Goal: Task Accomplishment & Management: Manage account settings

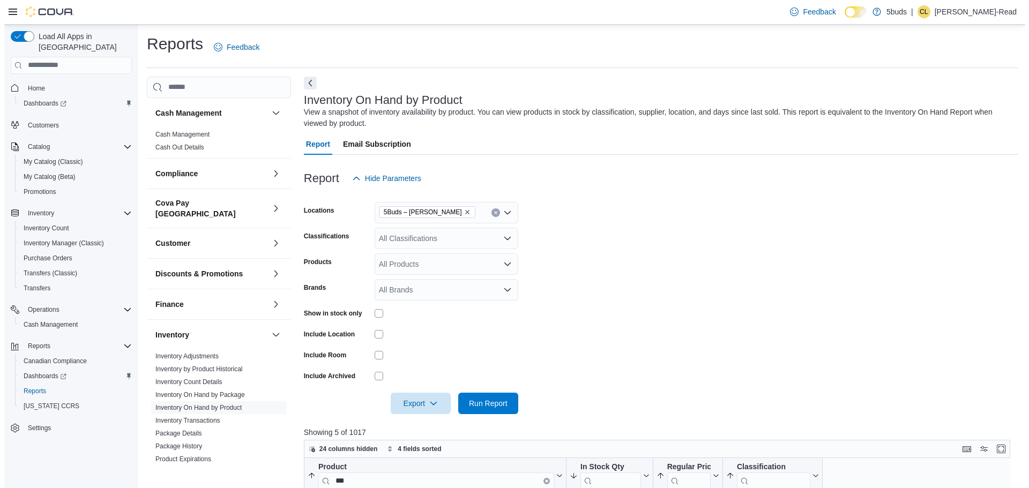
scroll to position [322, 0]
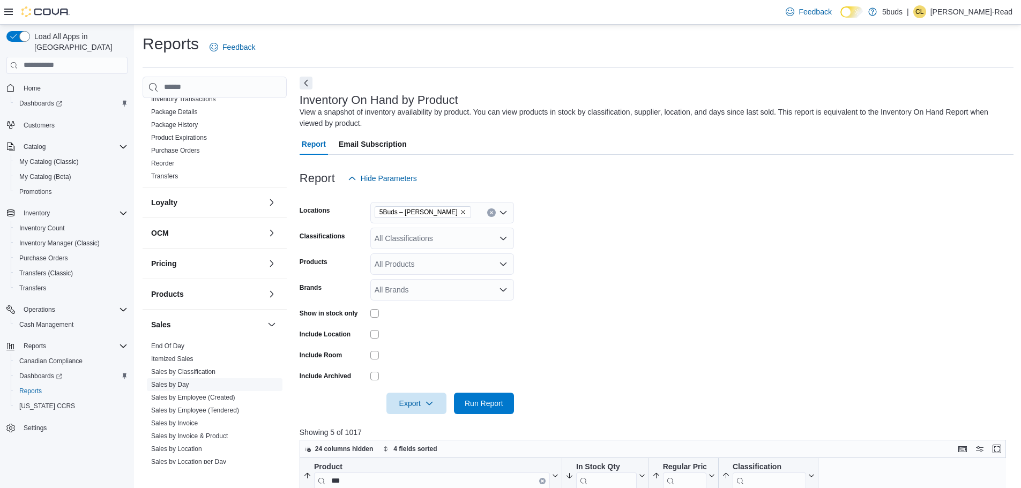
click at [186, 381] on link "Sales by Day" at bounding box center [170, 385] width 38 height 8
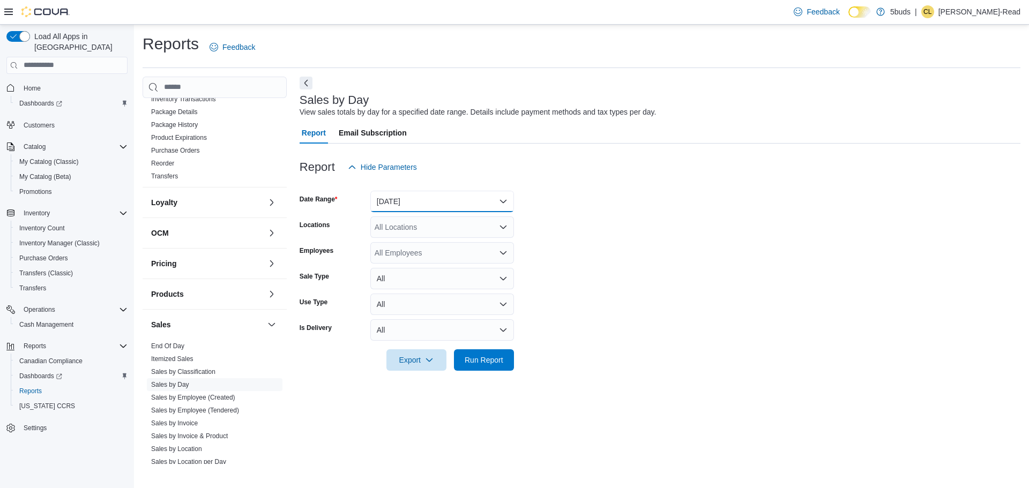
click at [500, 203] on button "[DATE]" at bounding box center [442, 201] width 144 height 21
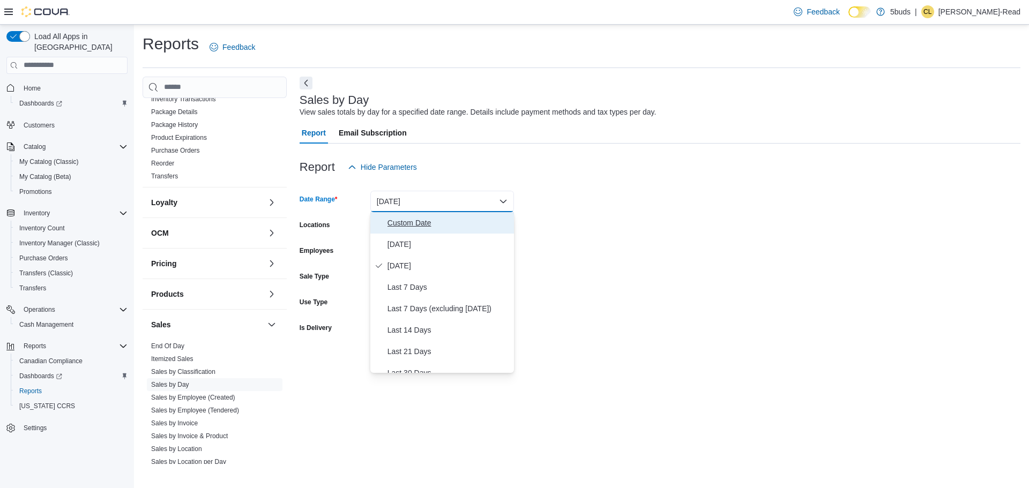
click at [418, 226] on span "Custom Date" at bounding box center [449, 223] width 122 height 13
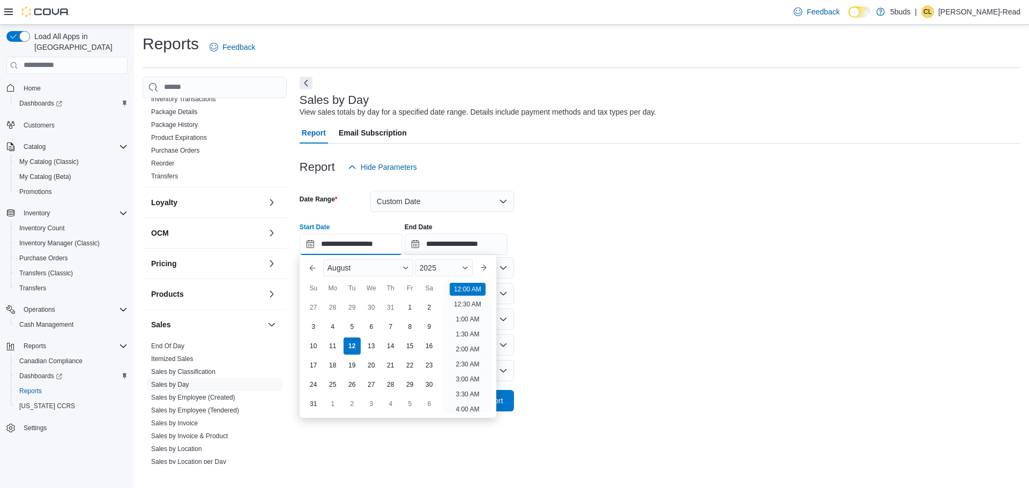
click at [367, 242] on input "**********" at bounding box center [351, 244] width 103 height 21
click at [413, 302] on div "1" at bounding box center [409, 307] width 19 height 19
type input "**********"
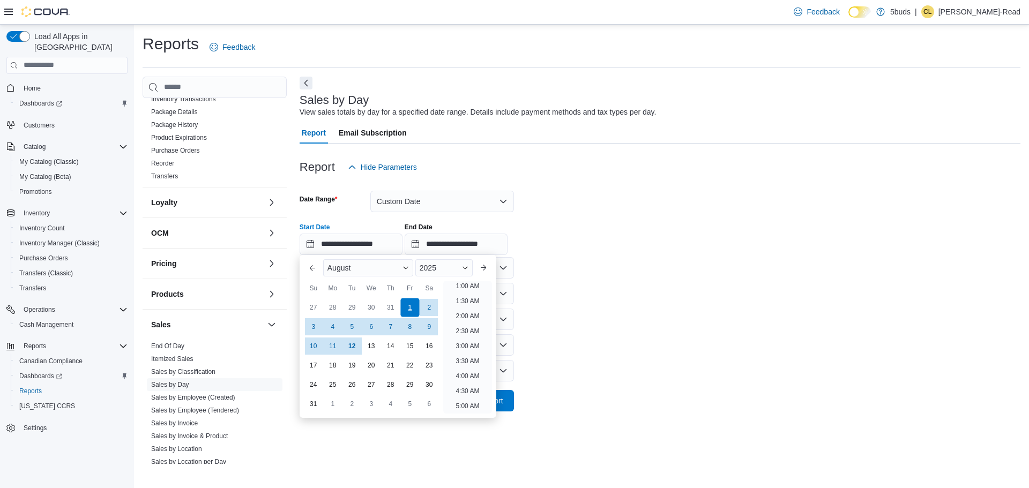
scroll to position [2, 0]
click at [745, 276] on form "**********" at bounding box center [660, 295] width 721 height 234
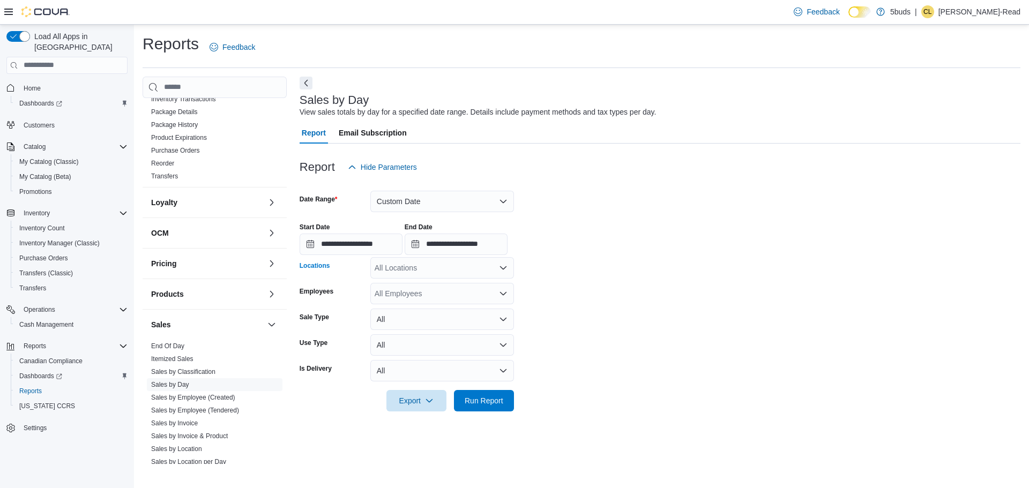
click at [457, 273] on div "All Locations" at bounding box center [442, 267] width 144 height 21
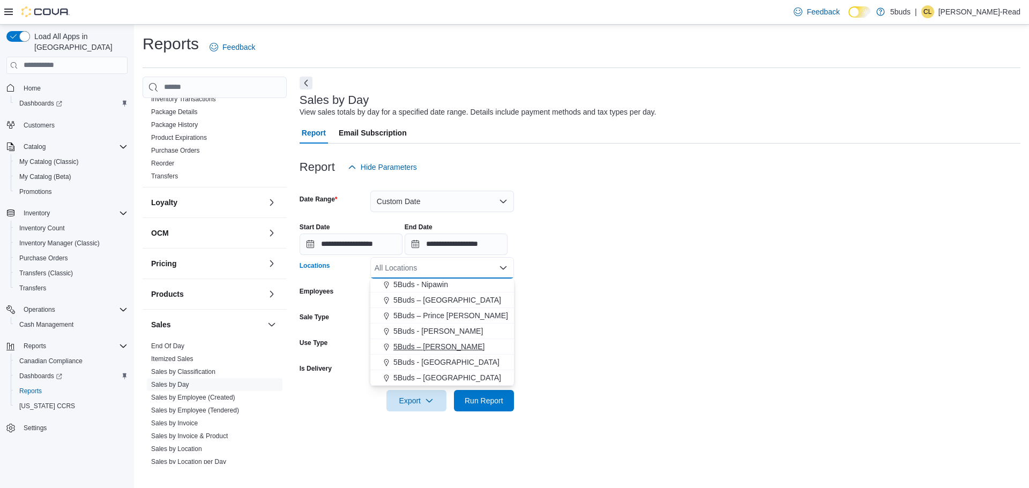
click at [449, 347] on span "5Buds – [PERSON_NAME]" at bounding box center [439, 347] width 91 height 11
click at [811, 336] on form "**********" at bounding box center [660, 295] width 721 height 234
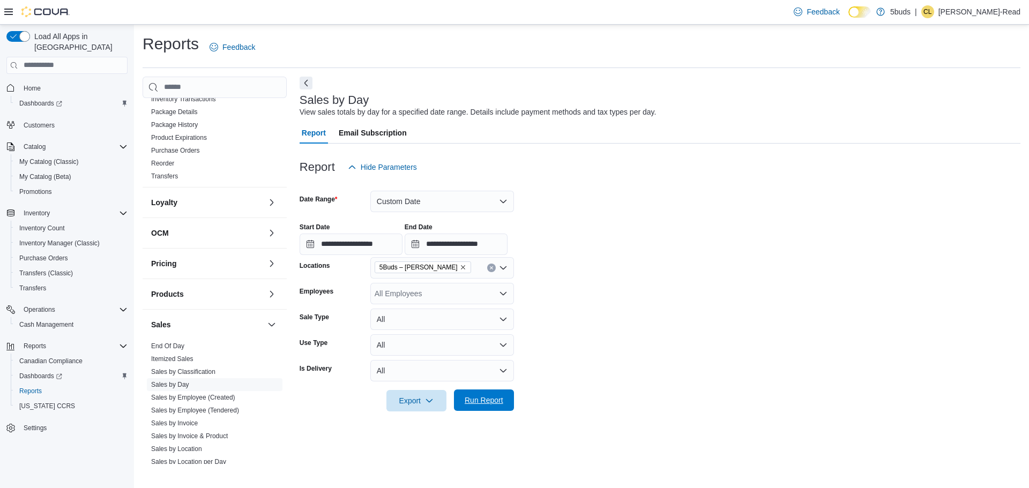
click at [469, 405] on span "Run Report" at bounding box center [484, 400] width 39 height 11
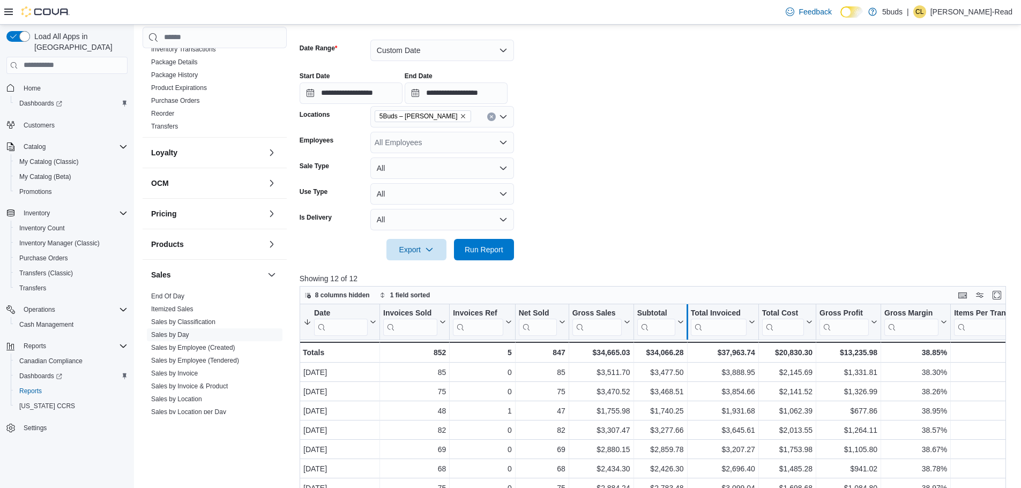
scroll to position [268, 0]
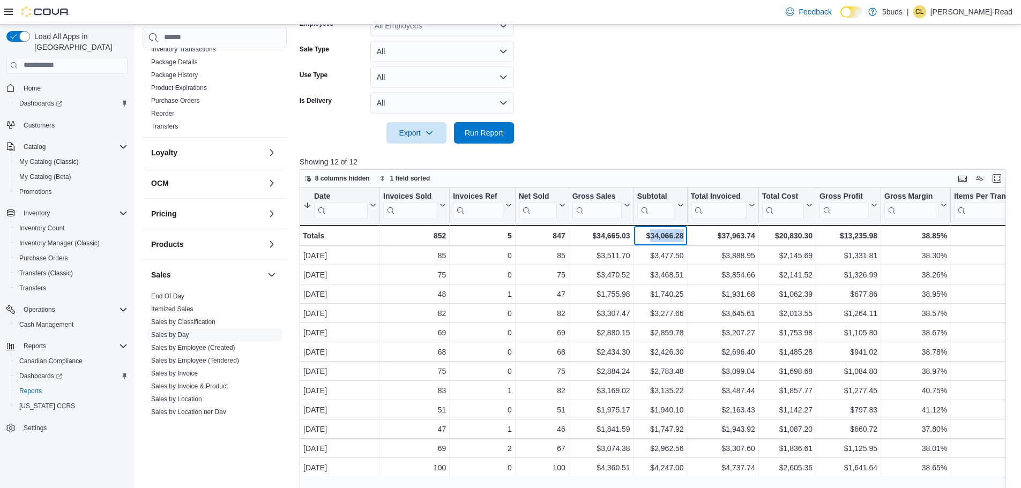
drag, startPoint x: 651, startPoint y: 235, endPoint x: 685, endPoint y: 238, distance: 34.4
click at [685, 238] on div "$34,066.28 - Subtotal, column 6, row 13" at bounding box center [661, 235] width 54 height 21
copy div "34,066.28"
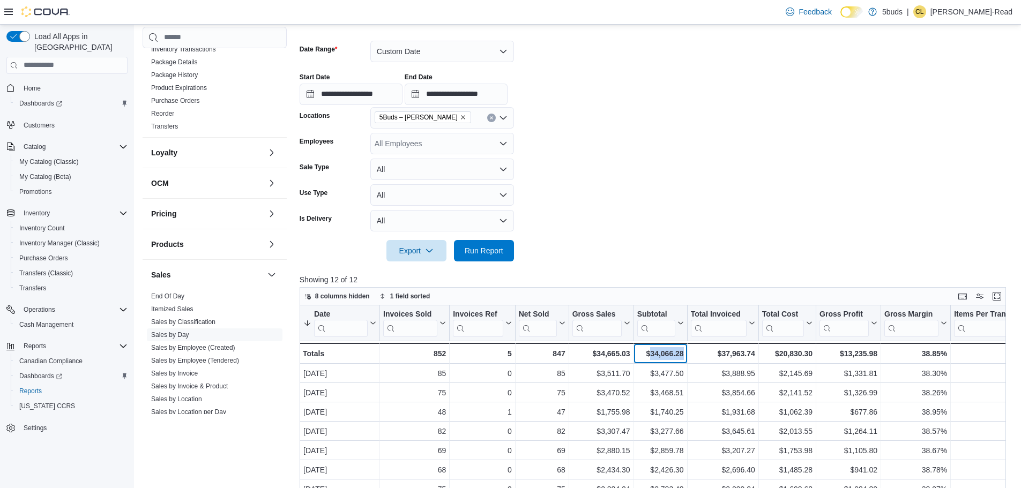
scroll to position [0, 0]
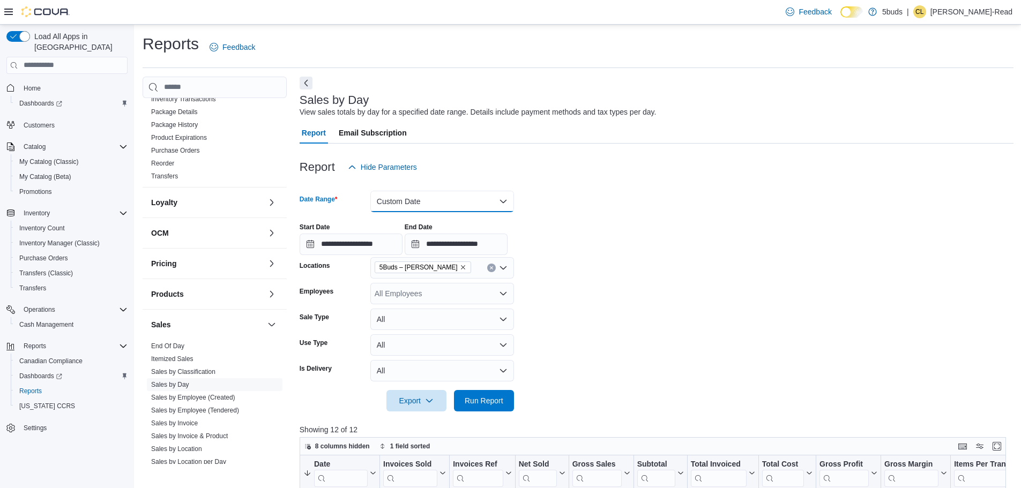
click at [439, 206] on button "Custom Date" at bounding box center [442, 201] width 144 height 21
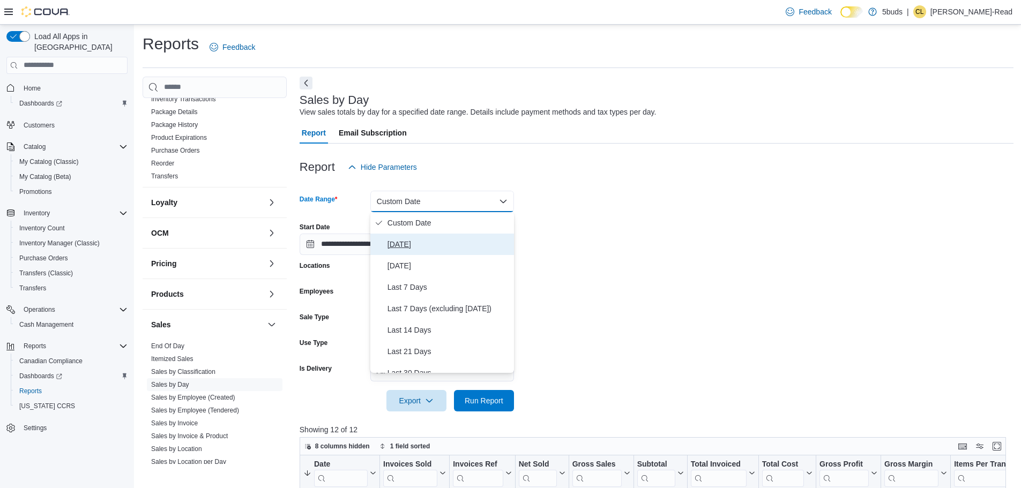
click at [413, 236] on button "[DATE]" at bounding box center [442, 244] width 144 height 21
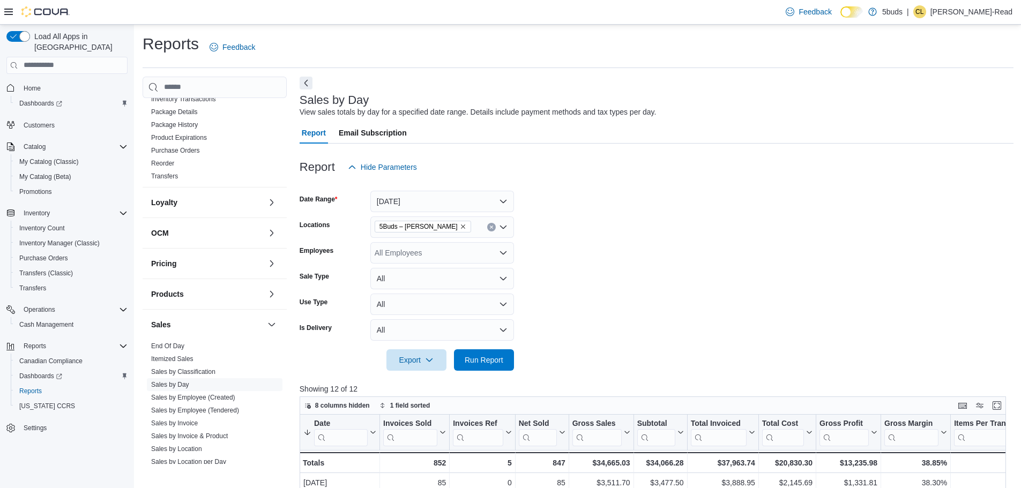
click at [777, 272] on form "Date Range [DATE] Locations 5Buds – [PERSON_NAME] Employees All Employees Sale …" at bounding box center [657, 274] width 714 height 193
click at [491, 359] on span "Run Report" at bounding box center [484, 359] width 39 height 11
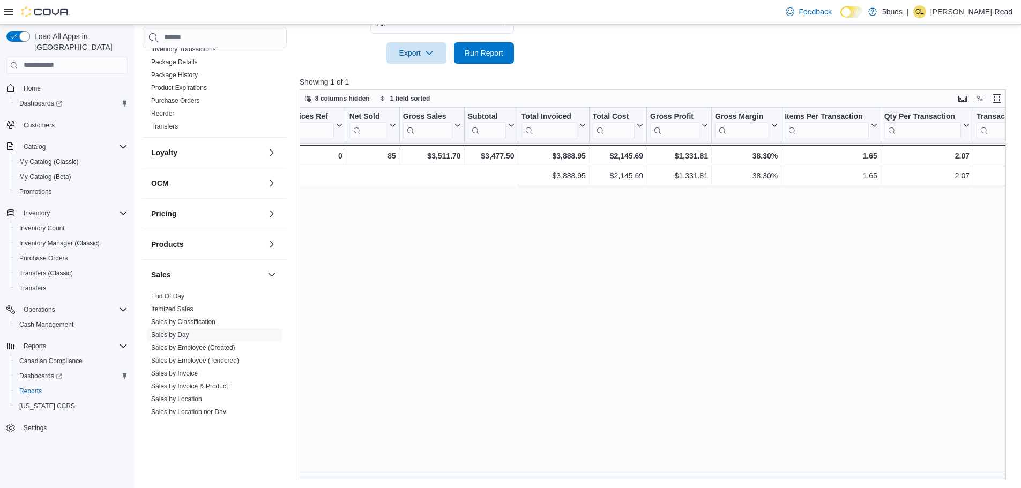
scroll to position [0, 485]
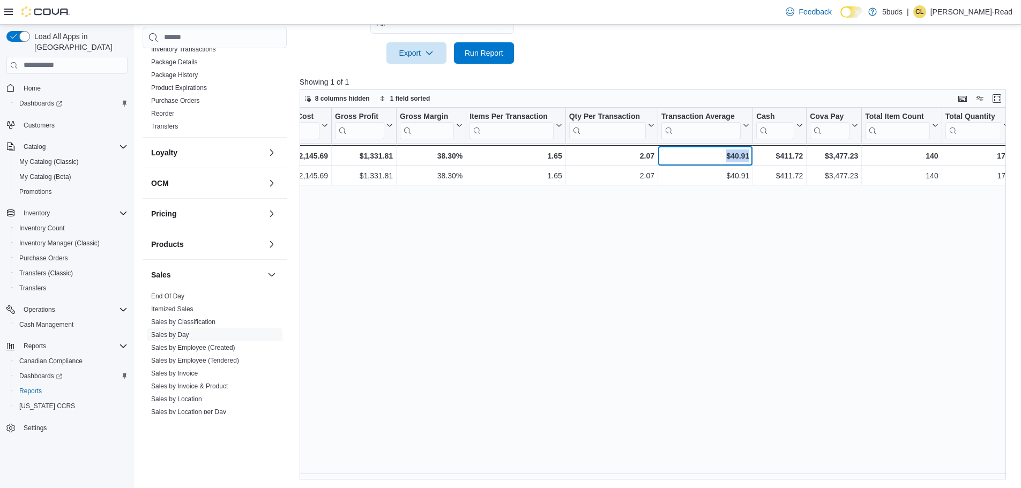
drag, startPoint x: 749, startPoint y: 153, endPoint x: 725, endPoint y: 153, distance: 24.1
click at [725, 153] on div "$40.91" at bounding box center [706, 156] width 88 height 13
copy div "$40.91"
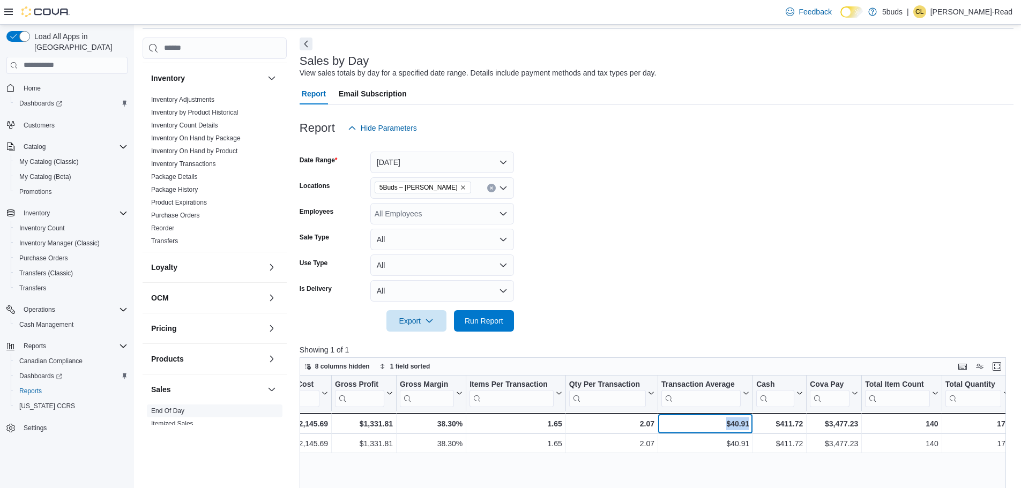
scroll to position [268, 0]
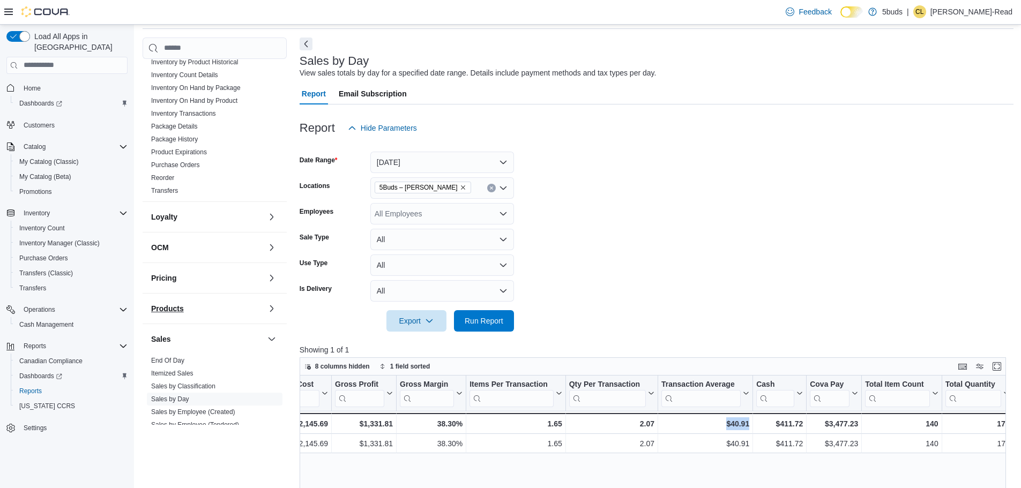
click at [225, 303] on button "Products" at bounding box center [207, 308] width 112 height 11
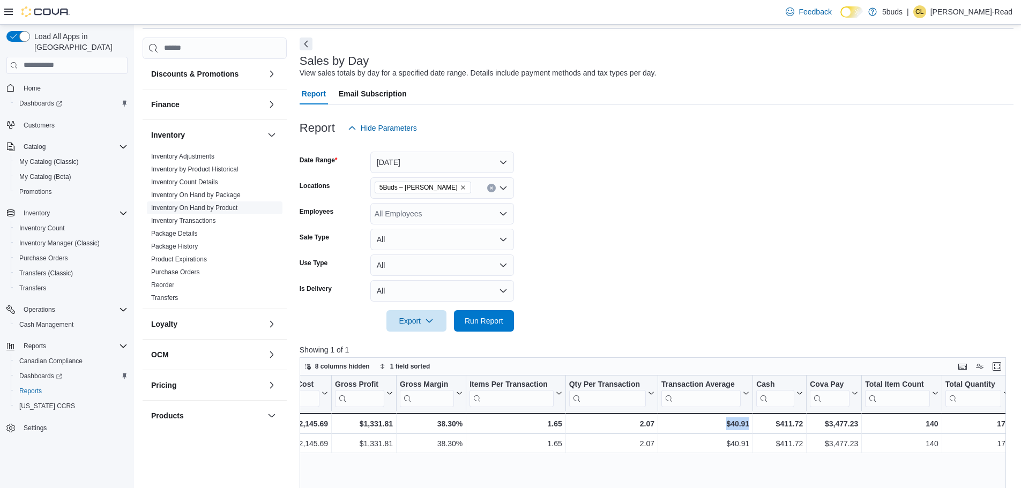
click at [213, 204] on link "Inventory On Hand by Product" at bounding box center [194, 208] width 86 height 8
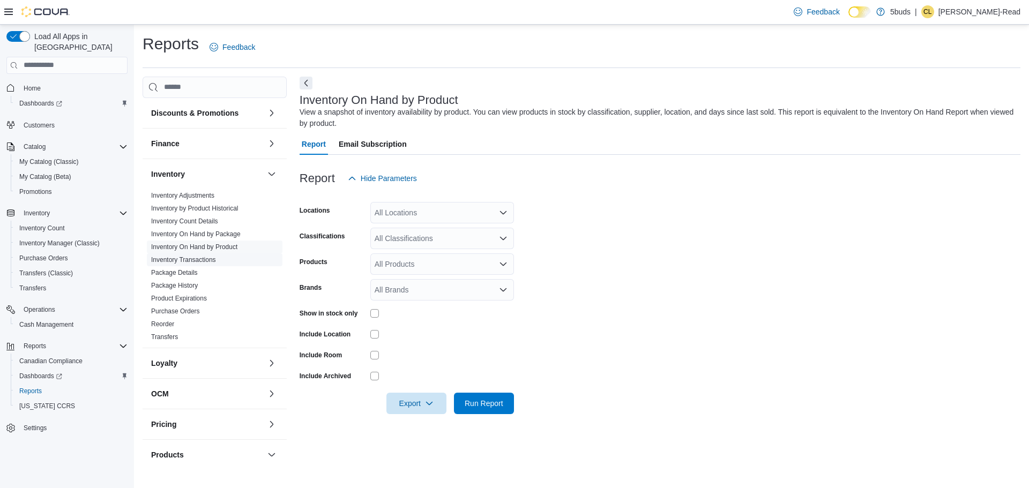
click at [203, 256] on link "Inventory Transactions" at bounding box center [183, 260] width 65 height 8
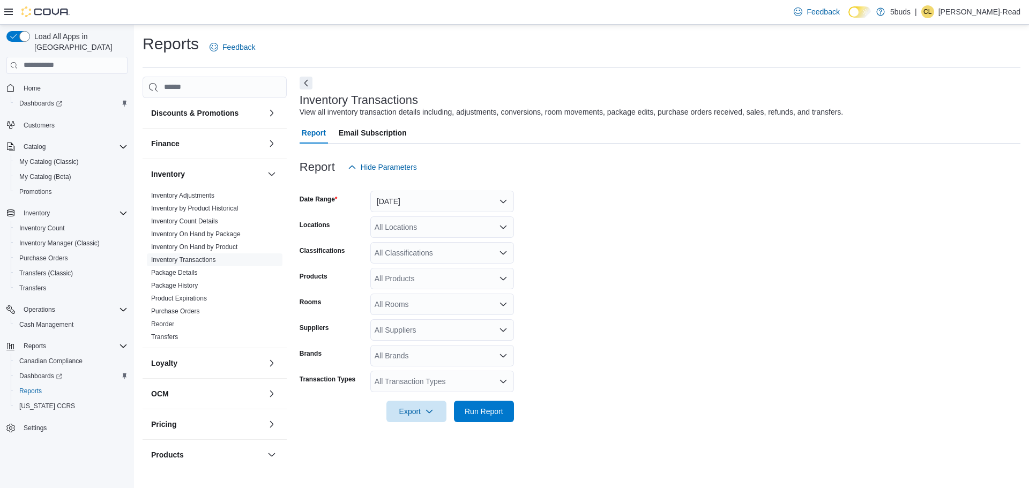
click at [447, 227] on div "All Locations" at bounding box center [442, 227] width 144 height 21
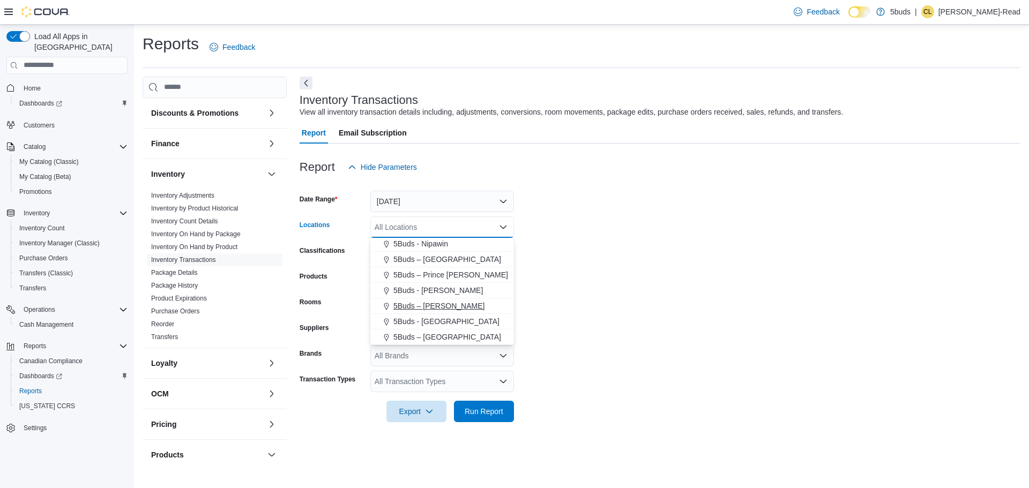
click at [439, 305] on span "5Buds – [PERSON_NAME]" at bounding box center [439, 306] width 91 height 11
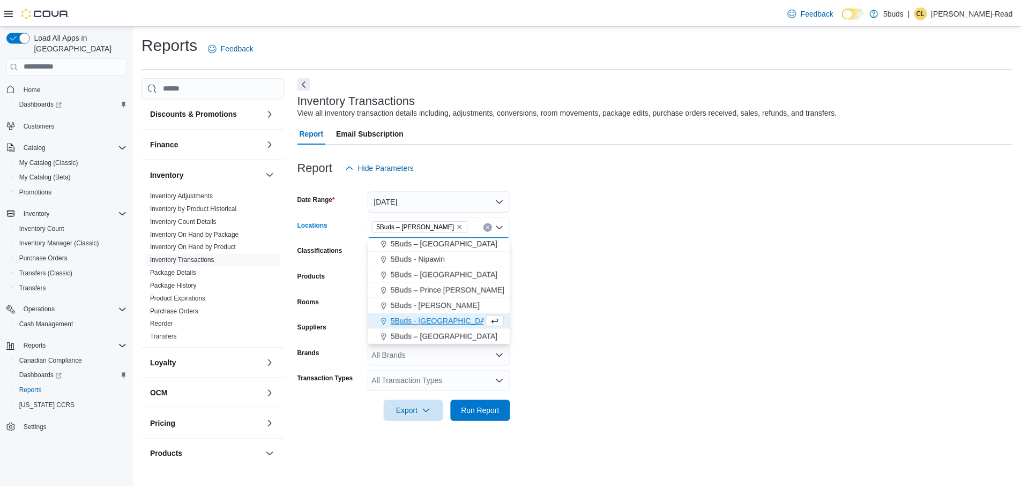
scroll to position [64, 0]
click at [735, 278] on form "Date Range [DATE] Locations 5Buds – [PERSON_NAME] Combo box. Selected. 5Buds – …" at bounding box center [660, 300] width 721 height 244
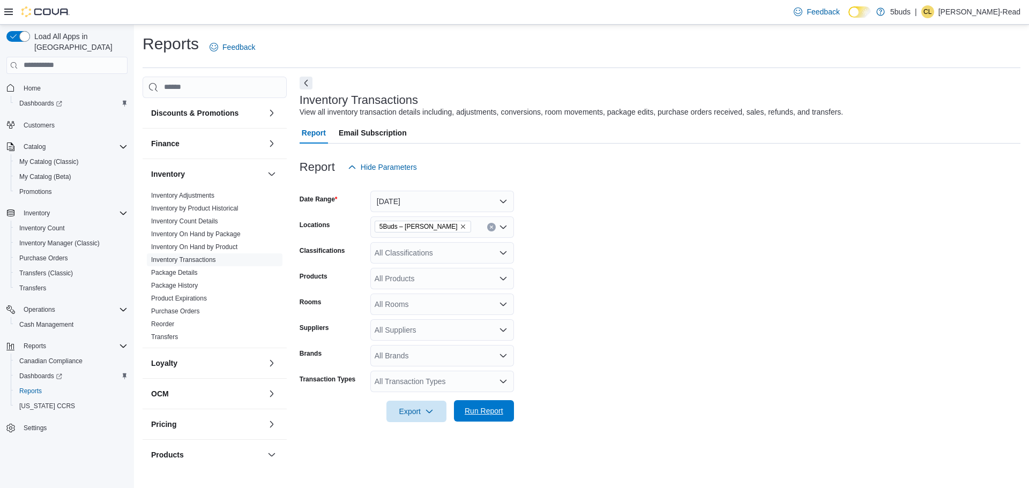
click at [488, 408] on span "Run Report" at bounding box center [484, 411] width 39 height 11
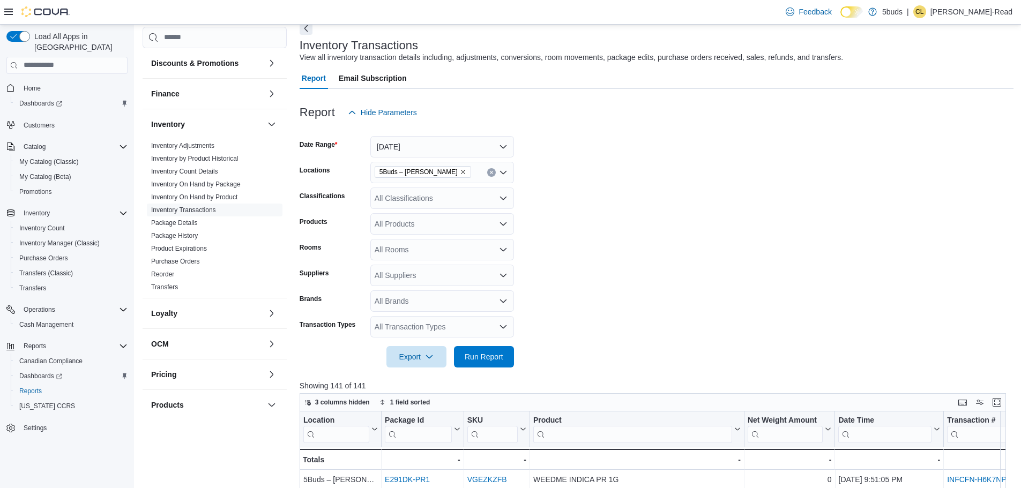
scroll to position [54, 0]
click at [488, 202] on div "All Classifications" at bounding box center [442, 199] width 144 height 21
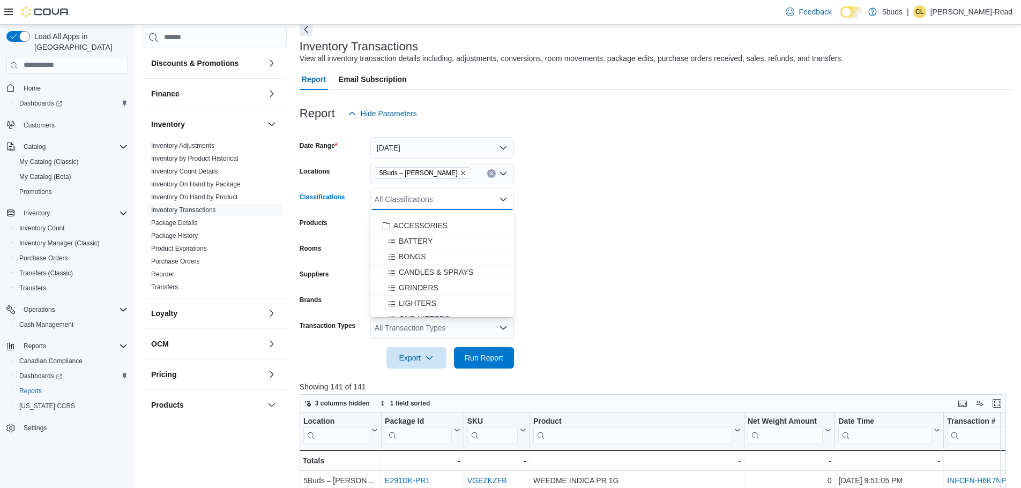
scroll to position [686, 0]
click at [744, 221] on form "Date Range [DATE] Locations 5Buds – [PERSON_NAME] Classifications All Classific…" at bounding box center [657, 246] width 714 height 244
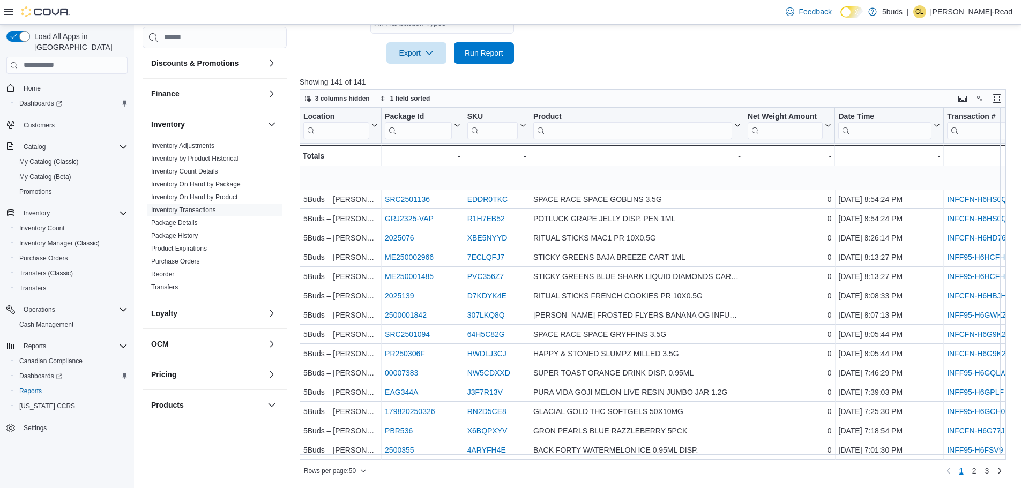
scroll to position [676, 0]
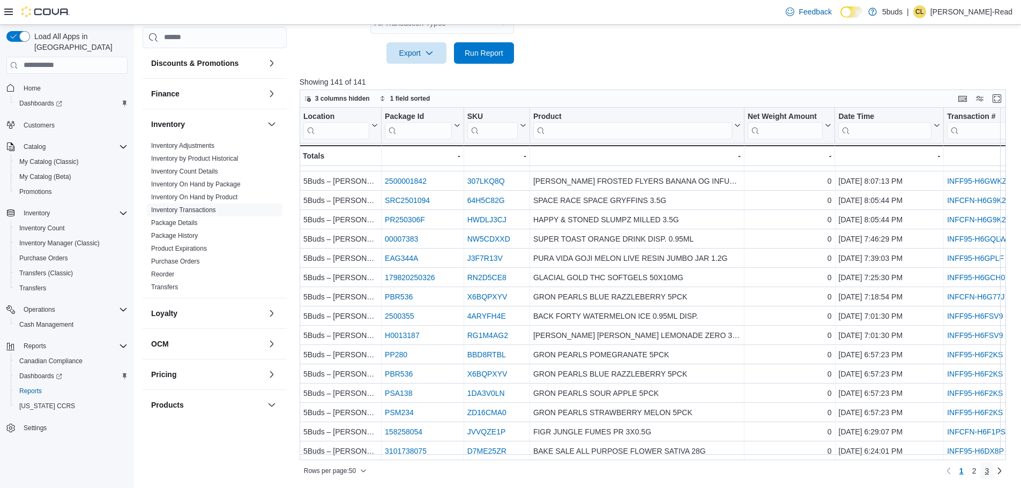
click at [989, 469] on span "3" at bounding box center [987, 471] width 4 height 11
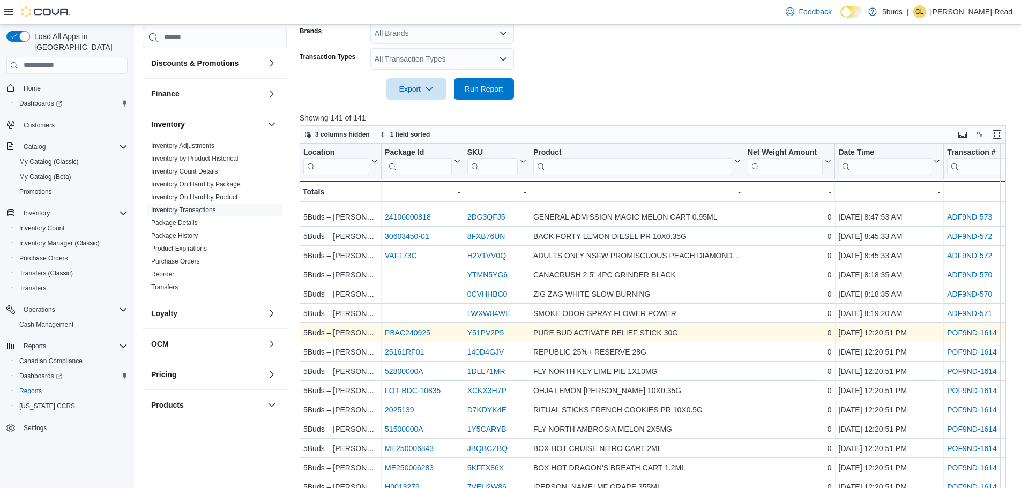
scroll to position [359, 0]
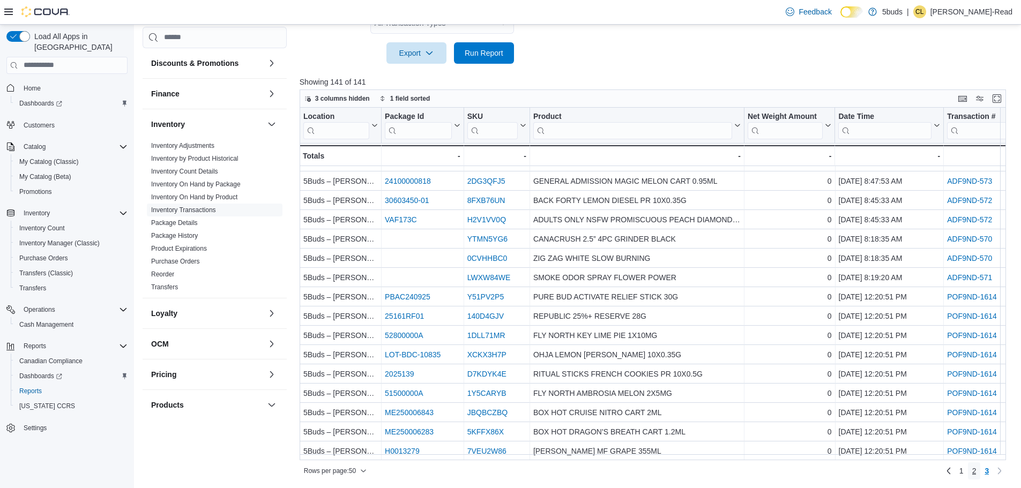
click at [977, 467] on span "2" at bounding box center [975, 471] width 4 height 11
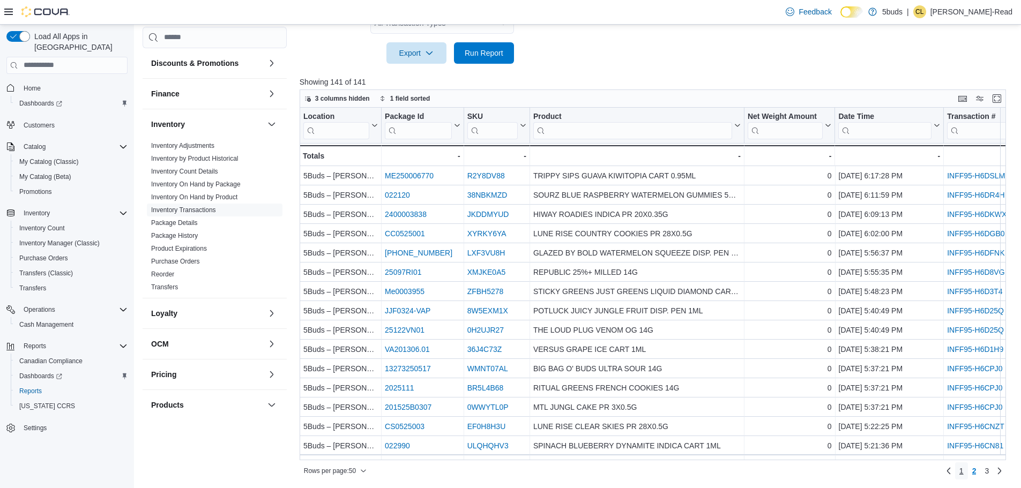
click at [968, 472] on link "1" at bounding box center [961, 471] width 13 height 17
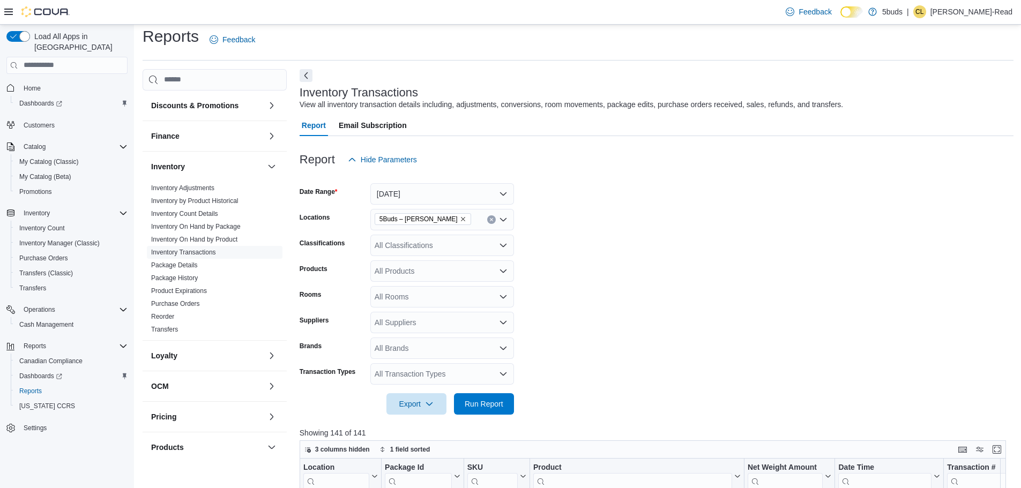
scroll to position [0, 0]
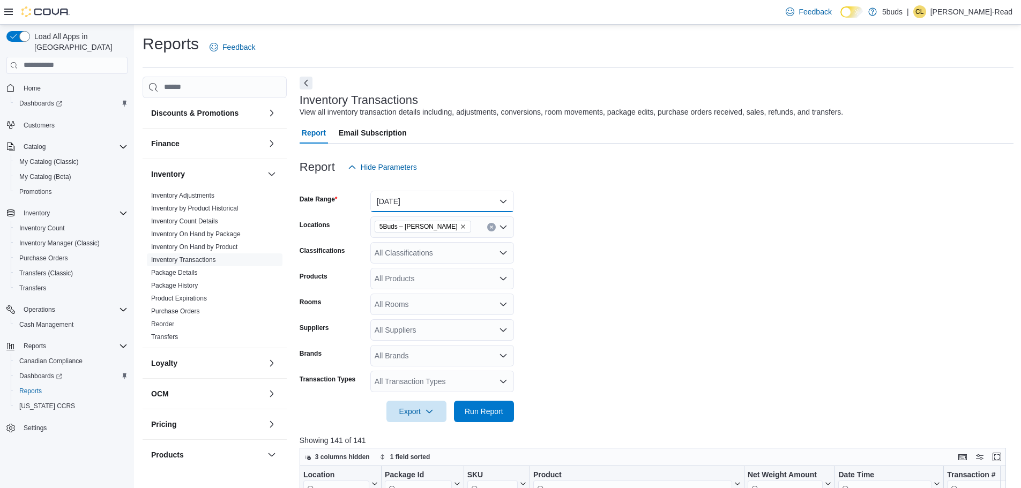
click at [471, 206] on button "[DATE]" at bounding box center [442, 201] width 144 height 21
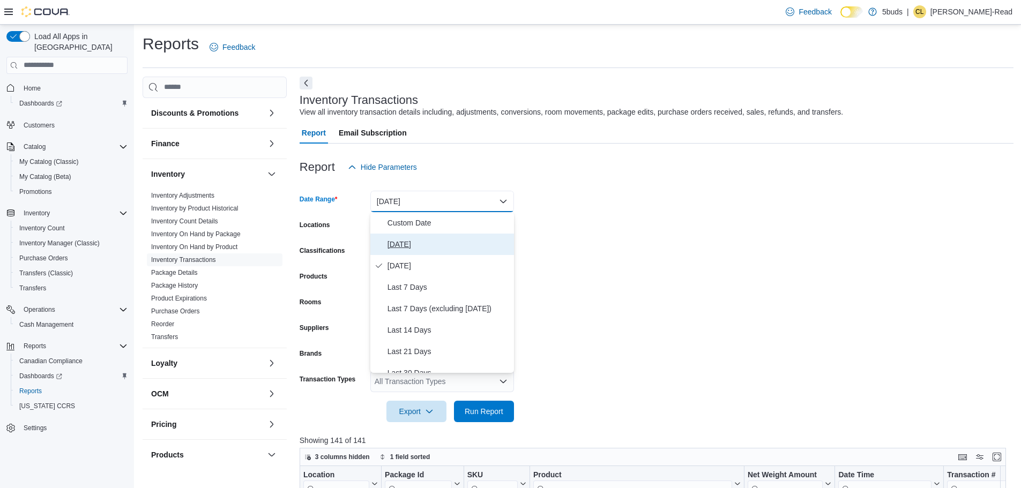
click at [400, 248] on span "[DATE]" at bounding box center [449, 244] width 122 height 13
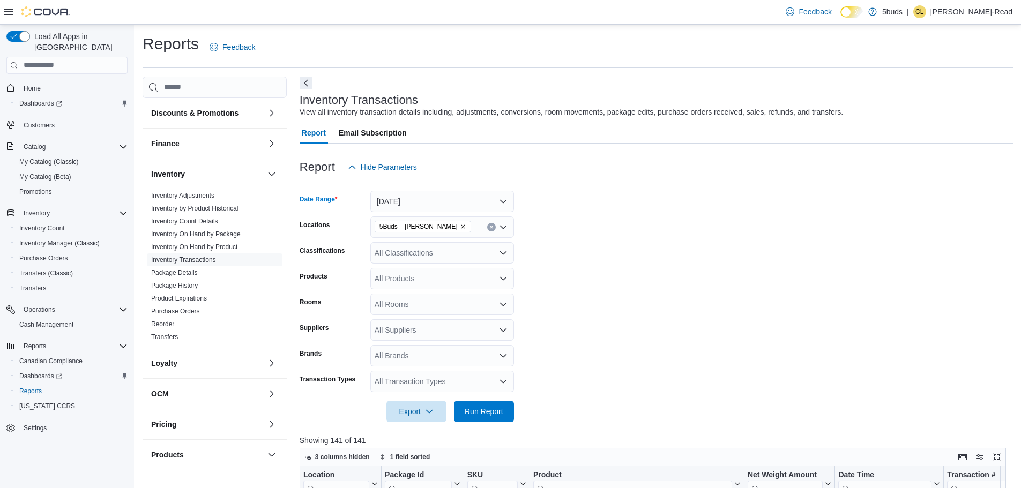
click at [718, 234] on form "Date Range [DATE] Locations 5Buds – [PERSON_NAME] Classifications All Classific…" at bounding box center [657, 300] width 714 height 244
click at [485, 409] on span "Run Report" at bounding box center [484, 411] width 39 height 11
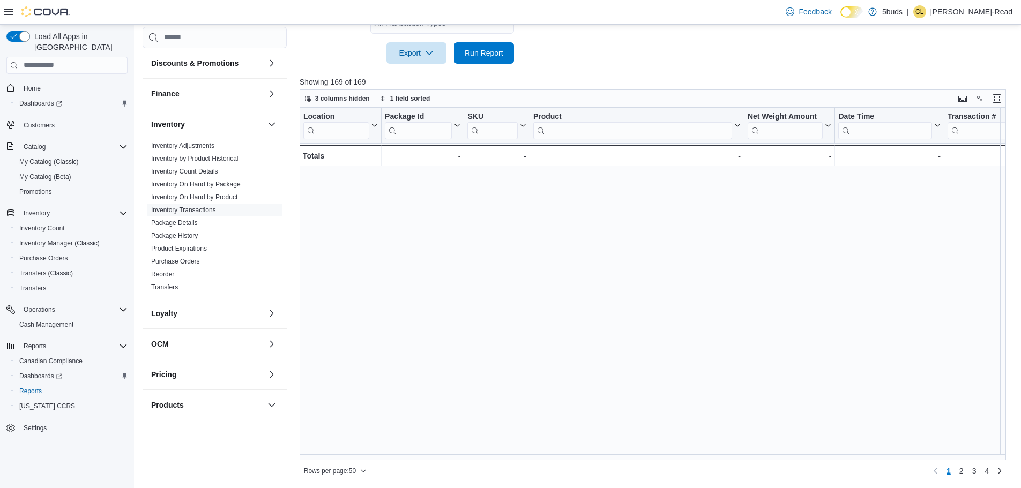
scroll to position [643, 0]
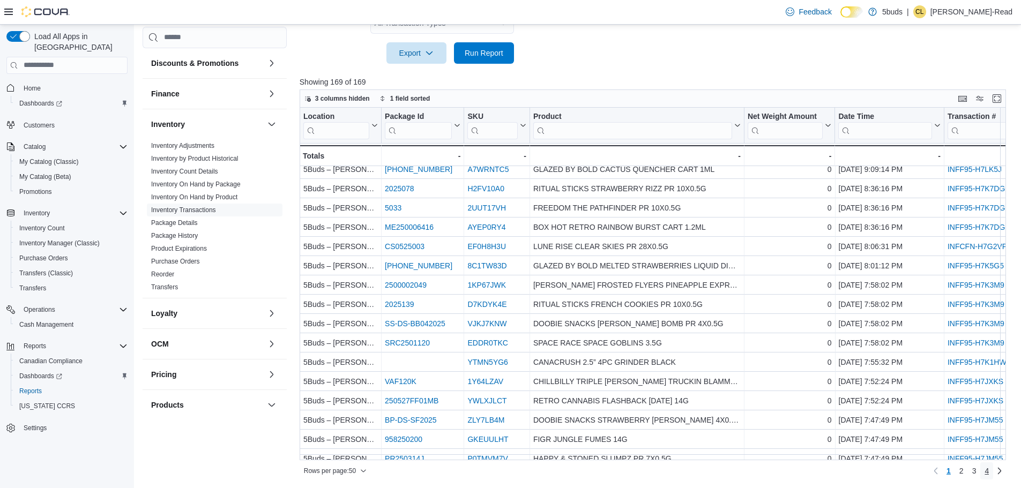
click at [989, 472] on span "4" at bounding box center [987, 471] width 4 height 11
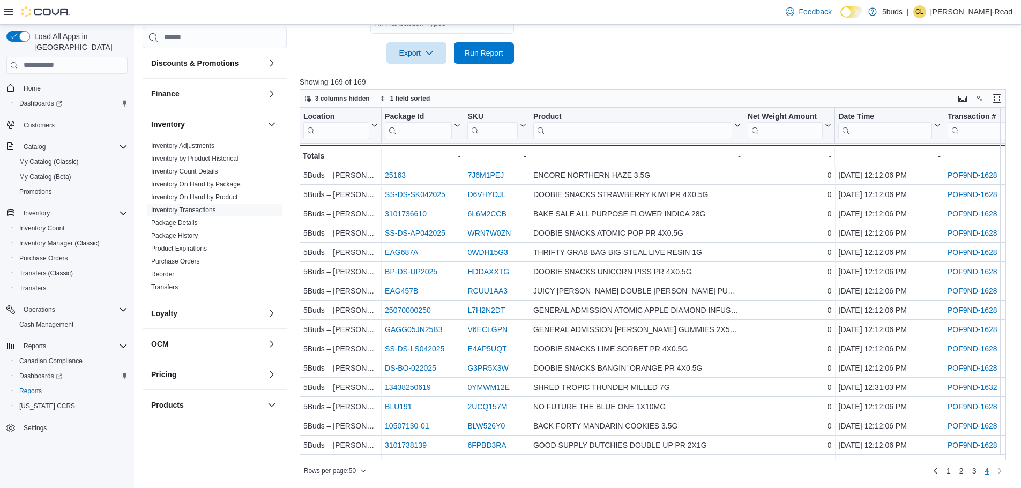
scroll to position [77, 0]
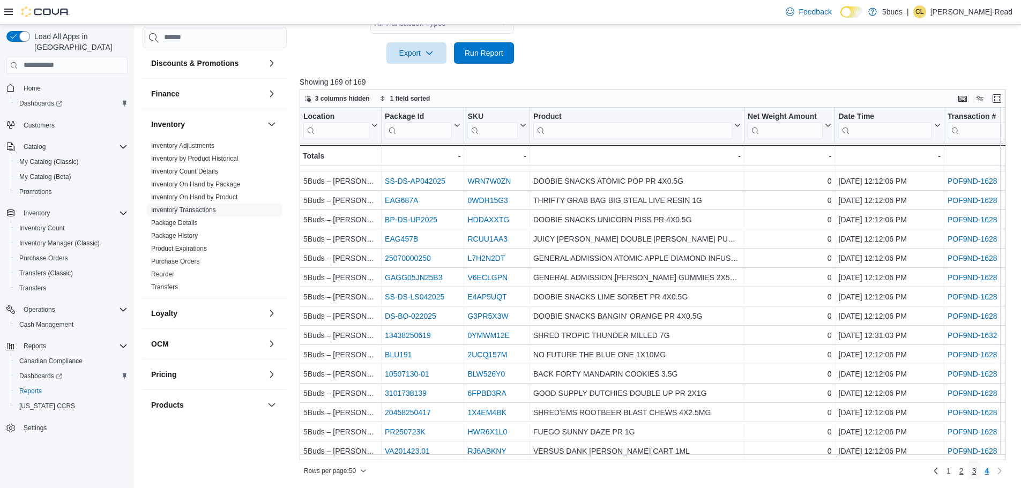
click at [977, 474] on span "3" at bounding box center [975, 471] width 4 height 11
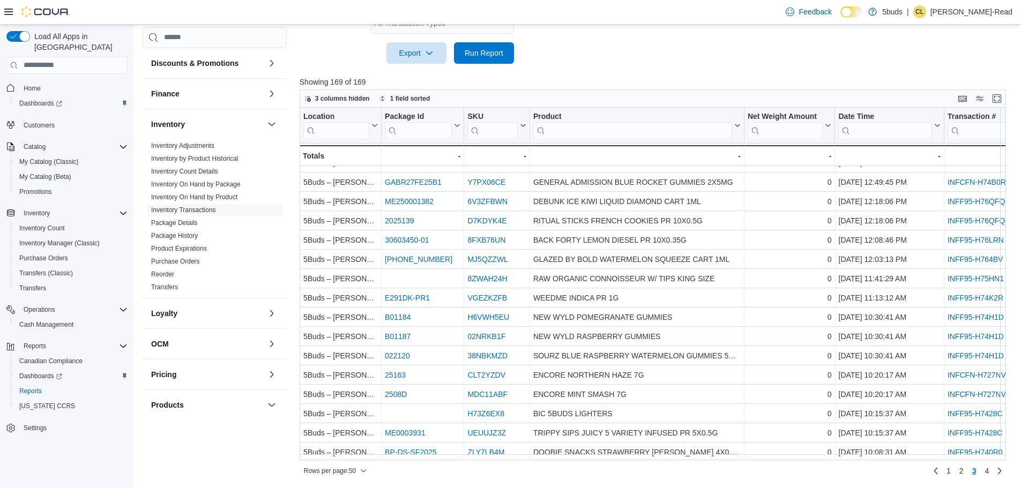
scroll to position [590, 0]
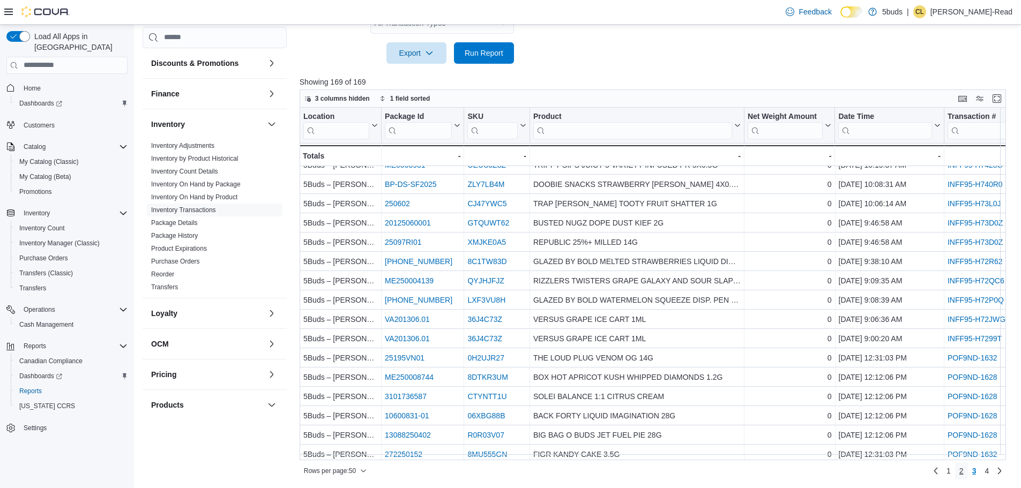
click at [964, 468] on span "2" at bounding box center [962, 471] width 4 height 11
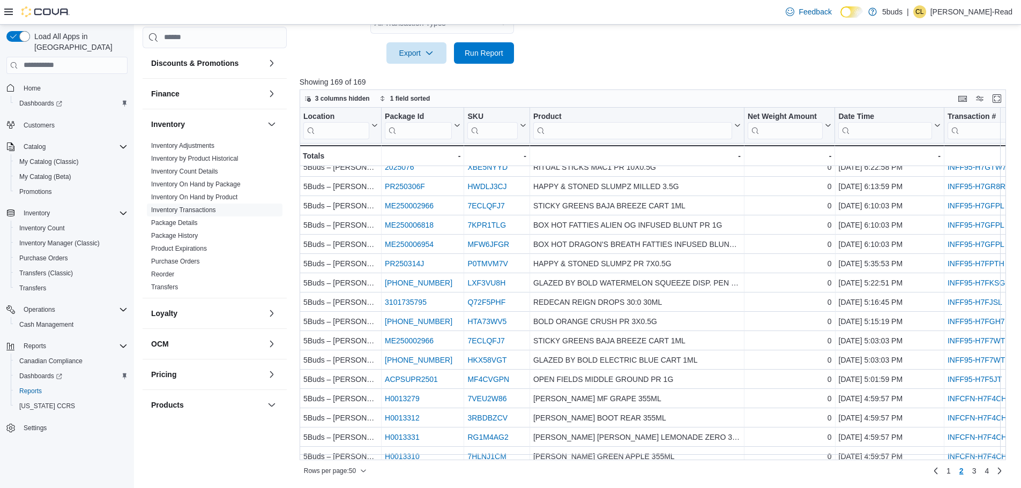
scroll to position [676, 0]
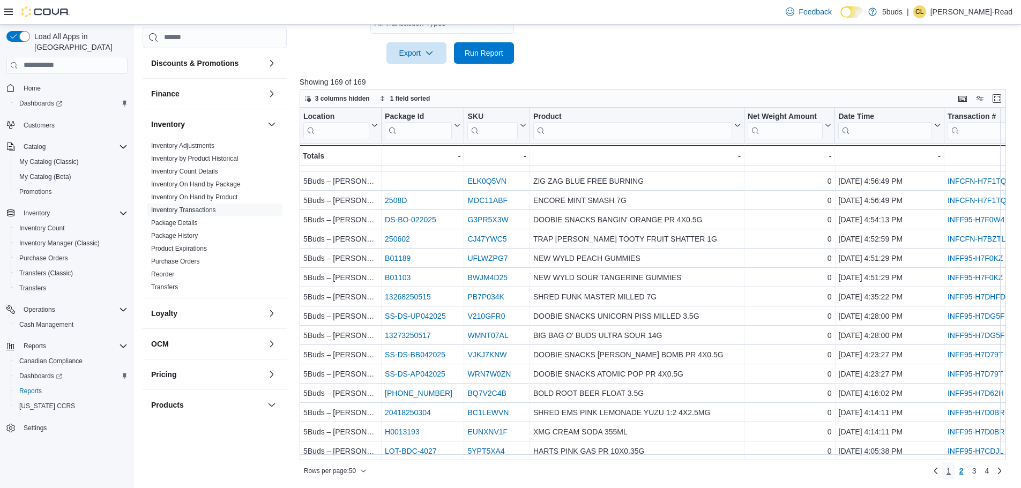
click at [951, 471] on span "1" at bounding box center [949, 471] width 4 height 11
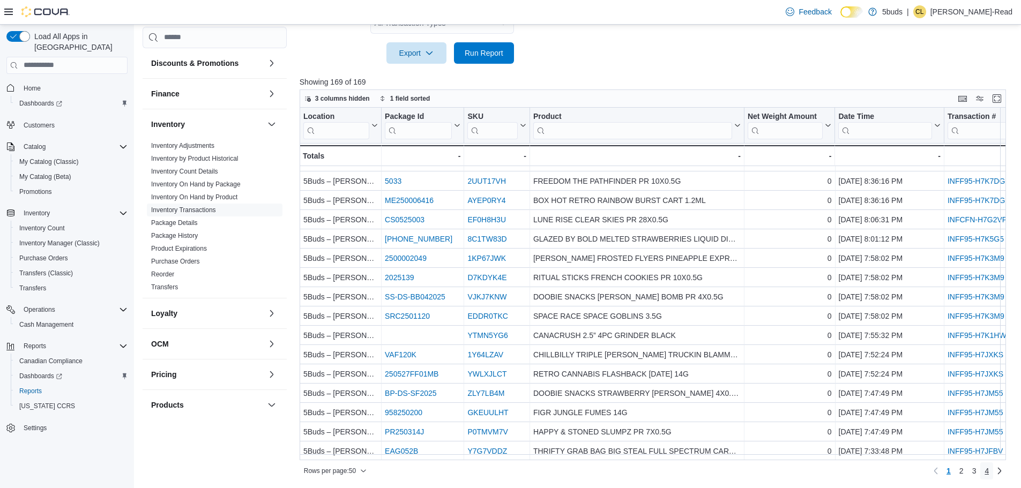
click at [991, 468] on link "4" at bounding box center [987, 471] width 13 height 17
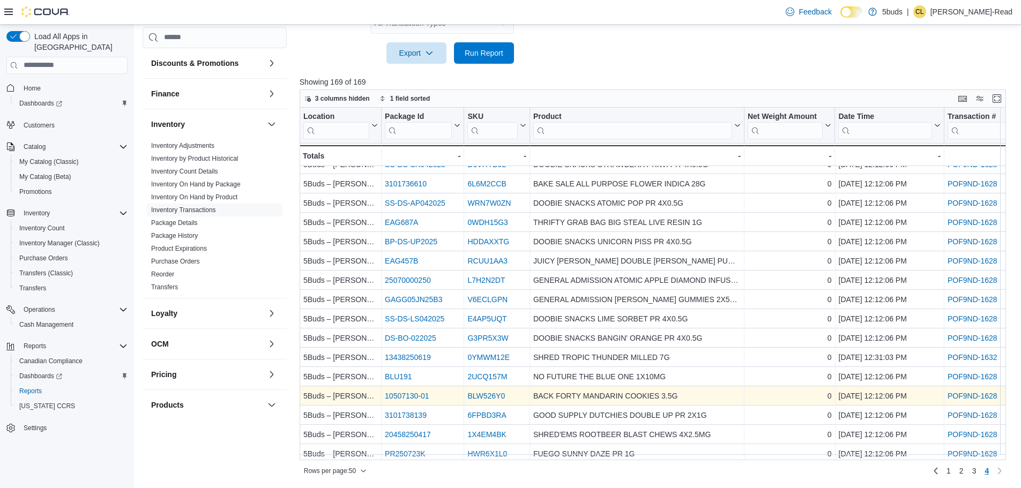
scroll to position [0, 0]
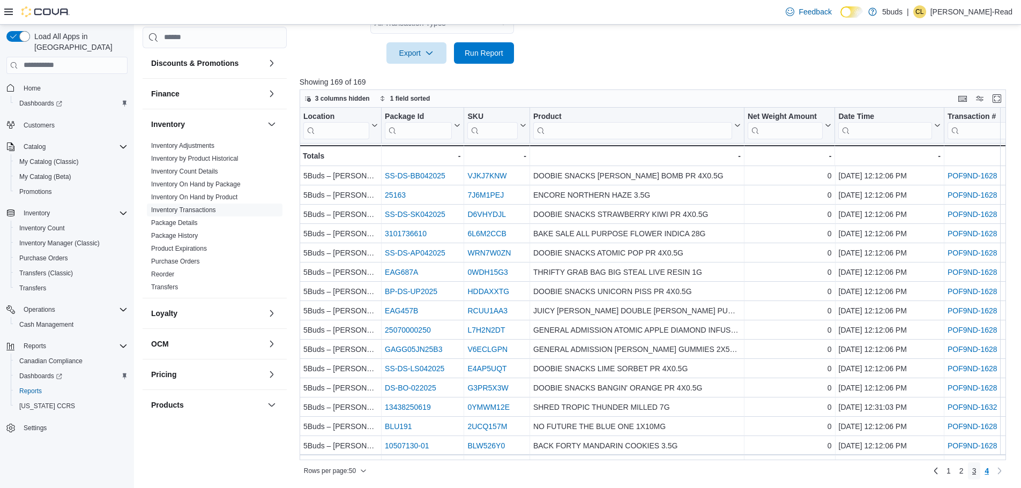
click at [981, 472] on link "3" at bounding box center [974, 471] width 13 height 17
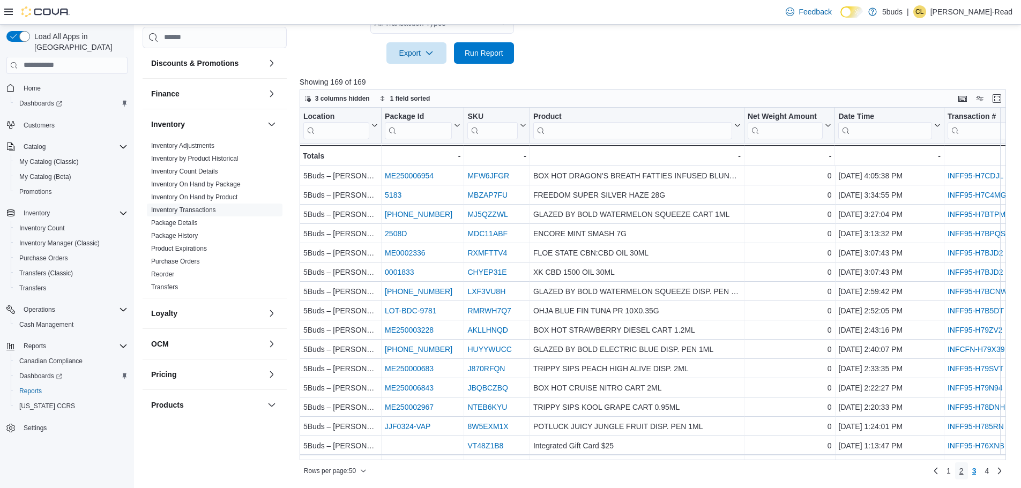
click at [963, 473] on link "2" at bounding box center [961, 471] width 13 height 17
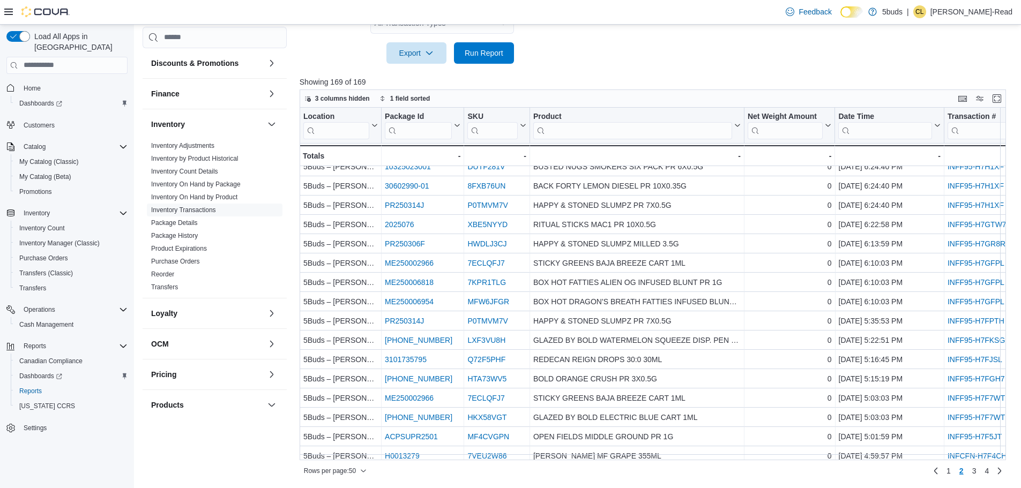
scroll to position [300, 0]
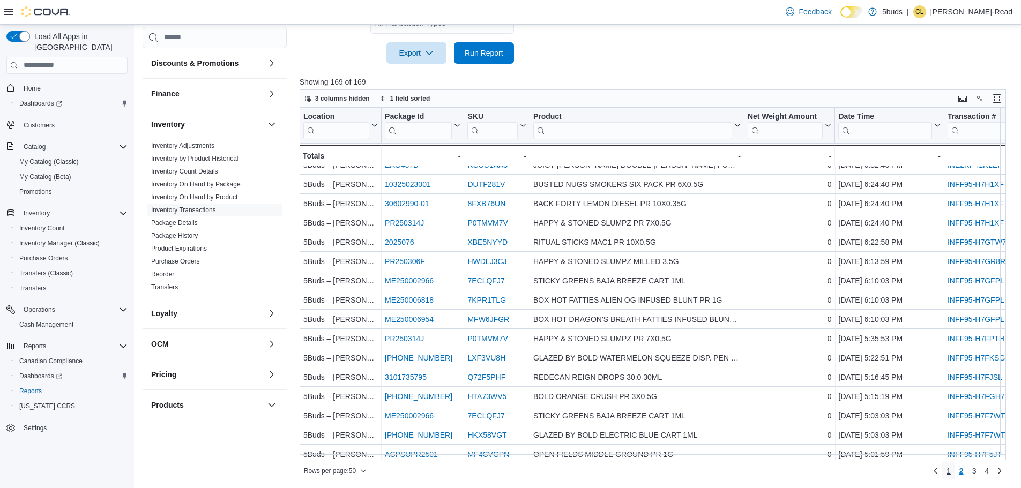
click at [955, 474] on link "1" at bounding box center [949, 471] width 13 height 17
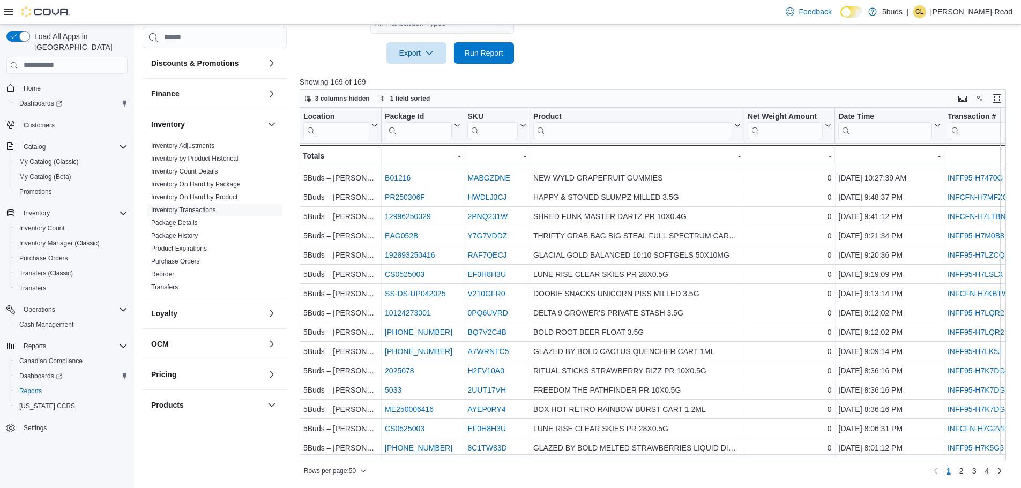
scroll to position [676, 0]
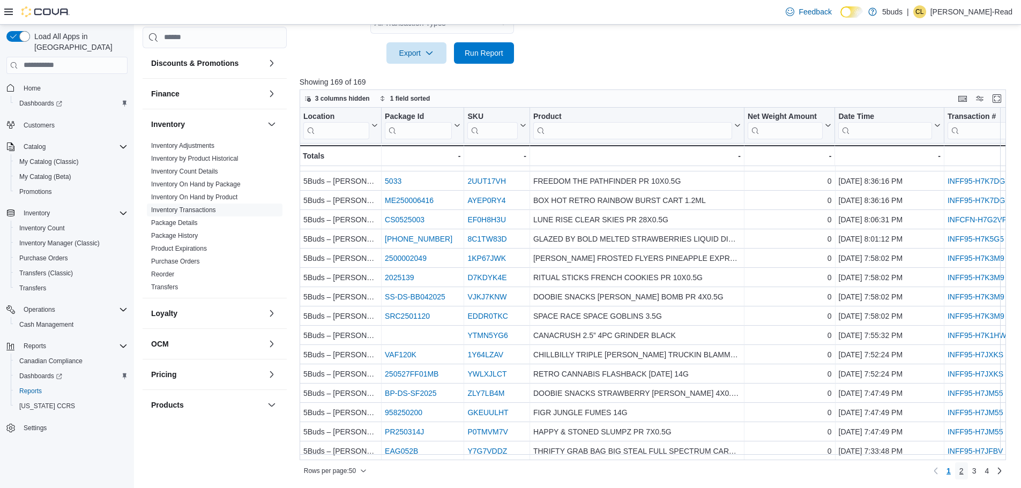
click at [968, 468] on link "2" at bounding box center [961, 471] width 13 height 17
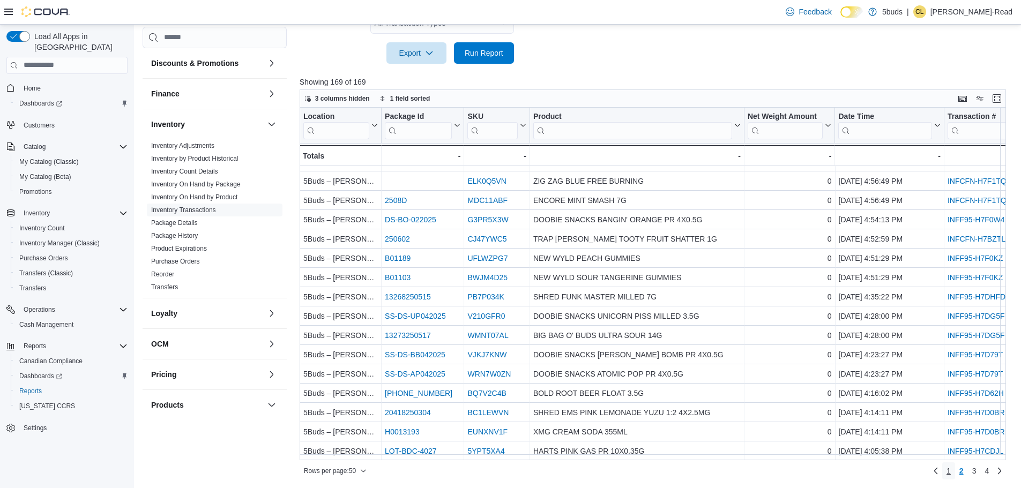
click at [951, 470] on span "1" at bounding box center [949, 471] width 4 height 11
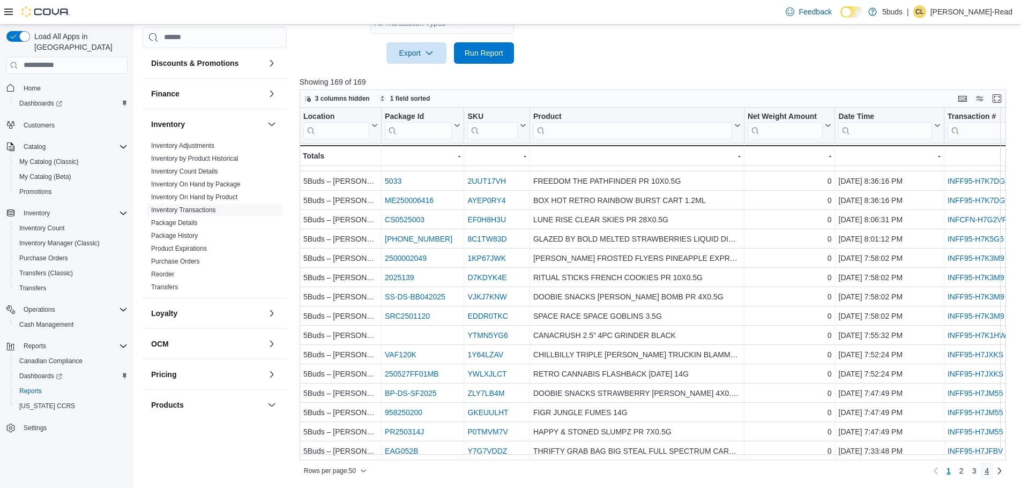
click at [989, 469] on span "4" at bounding box center [987, 471] width 4 height 11
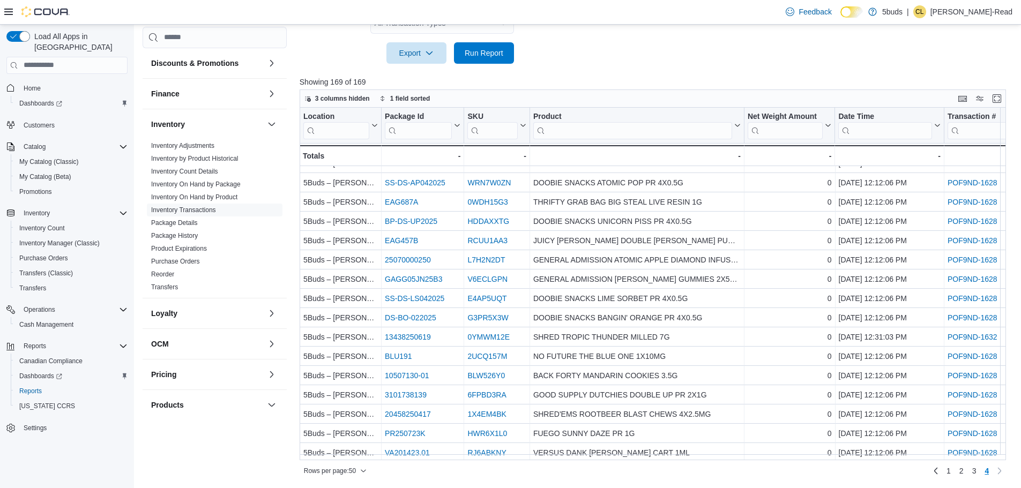
scroll to position [77, 0]
click at [981, 471] on link "3" at bounding box center [974, 471] width 13 height 17
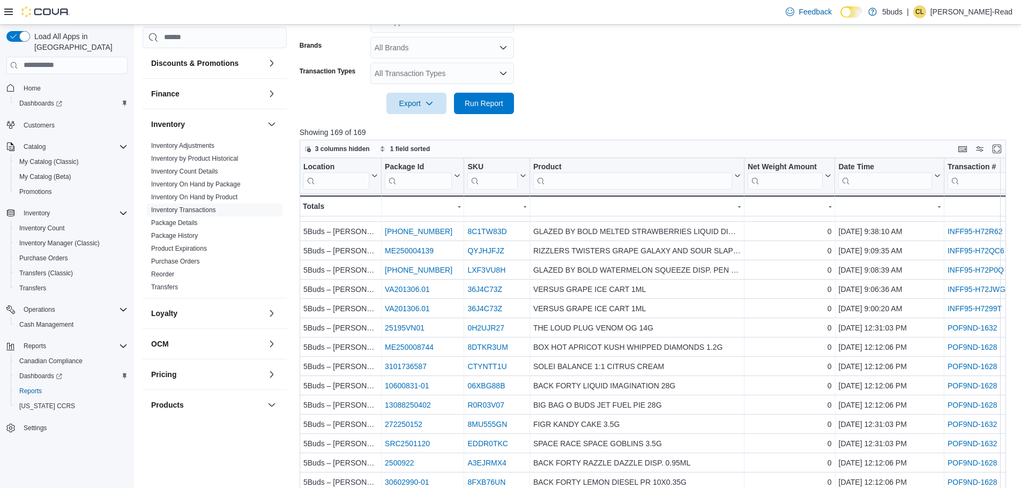
scroll to position [359, 0]
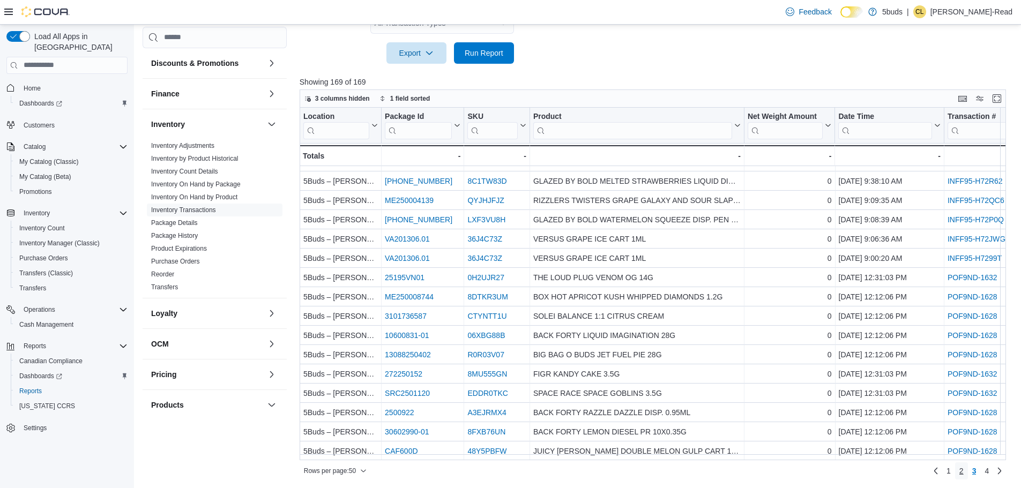
click at [964, 473] on span "2" at bounding box center [962, 471] width 4 height 11
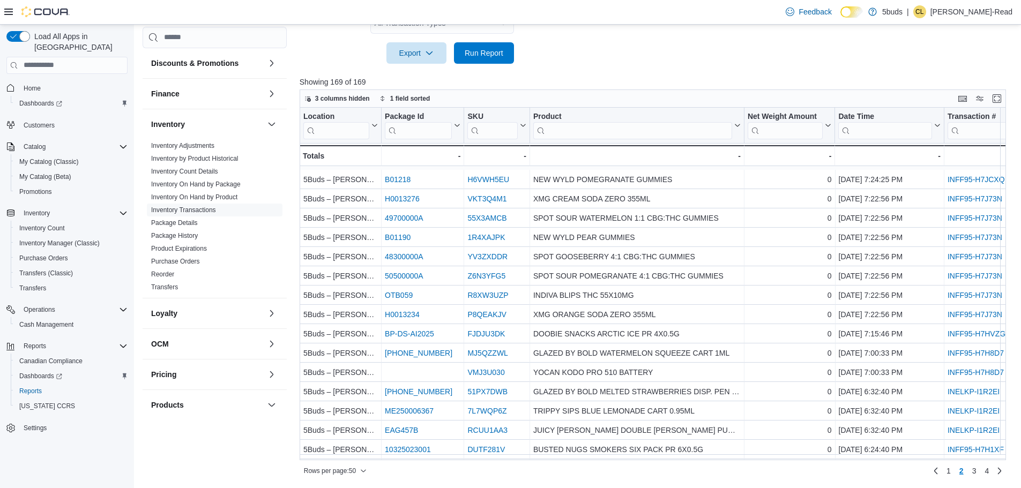
scroll to position [107, 0]
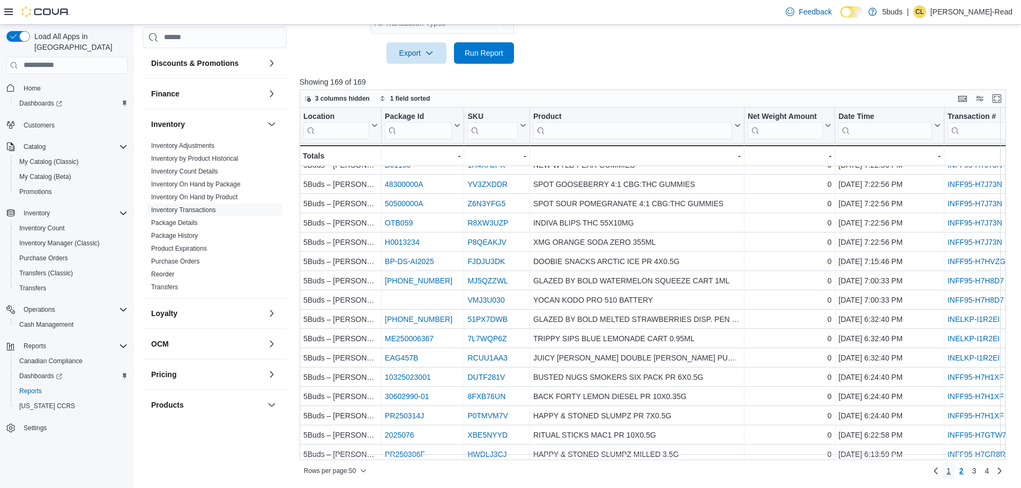
click at [951, 470] on span "1" at bounding box center [949, 471] width 4 height 11
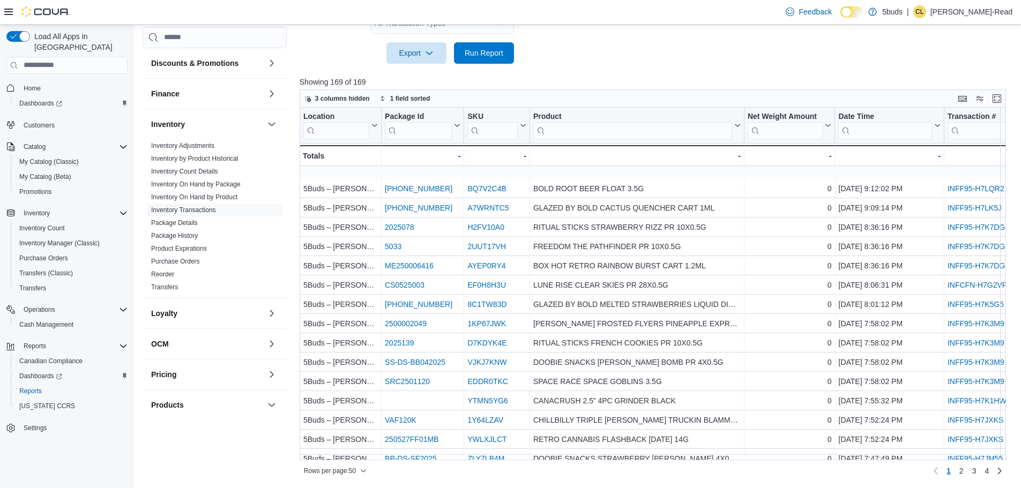
scroll to position [676, 0]
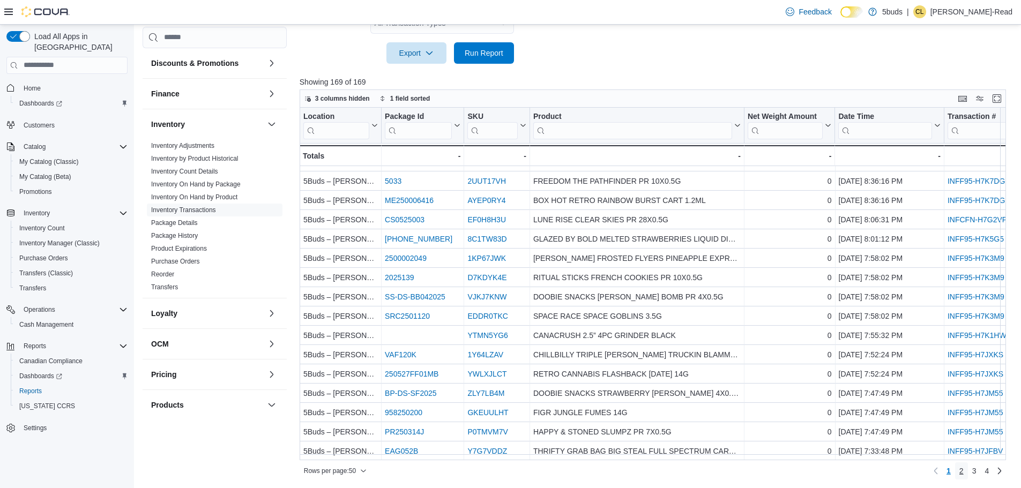
click at [964, 471] on span "2" at bounding box center [962, 471] width 4 height 11
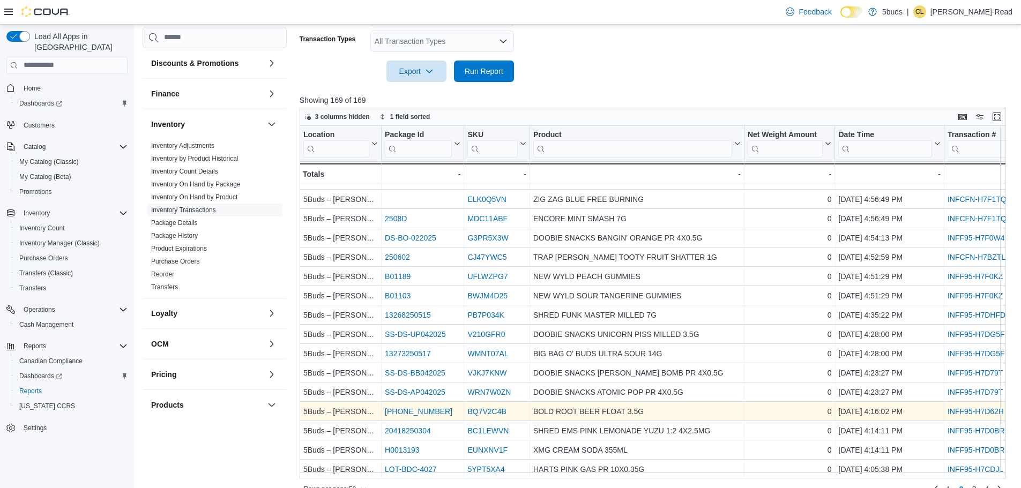
scroll to position [359, 0]
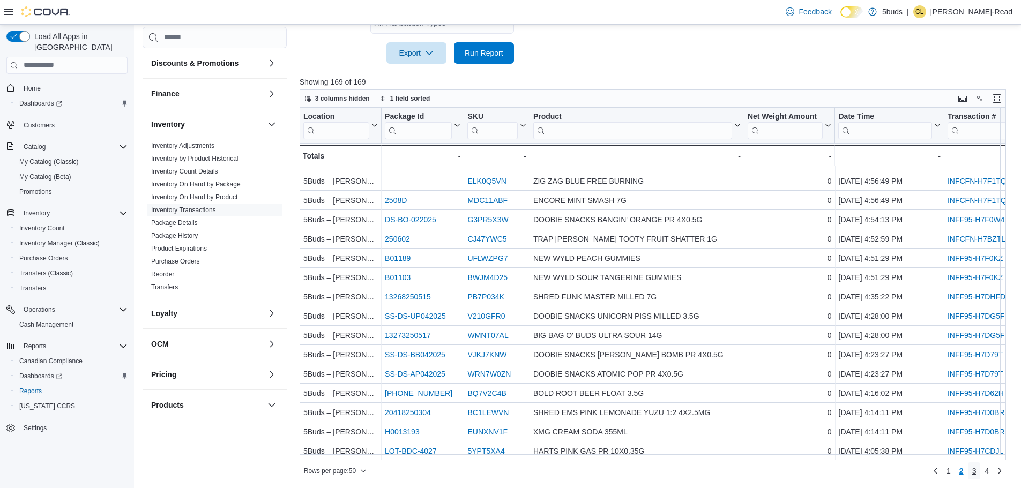
click at [977, 469] on span "3" at bounding box center [975, 471] width 4 height 11
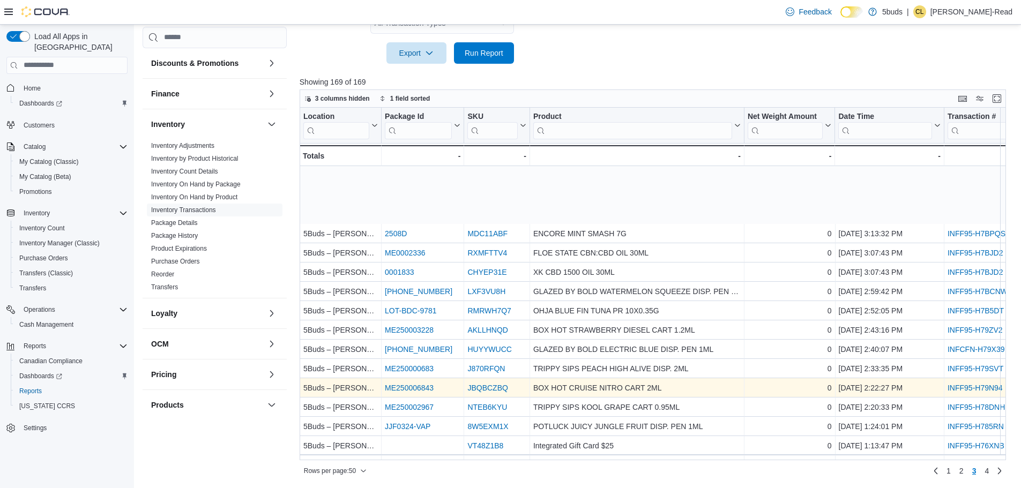
scroll to position [322, 0]
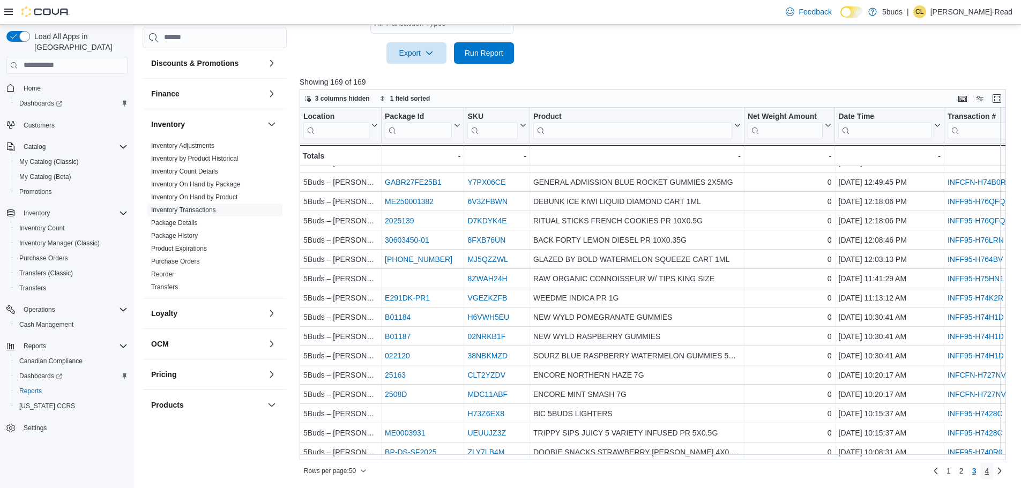
click at [989, 466] on span "4" at bounding box center [987, 471] width 4 height 11
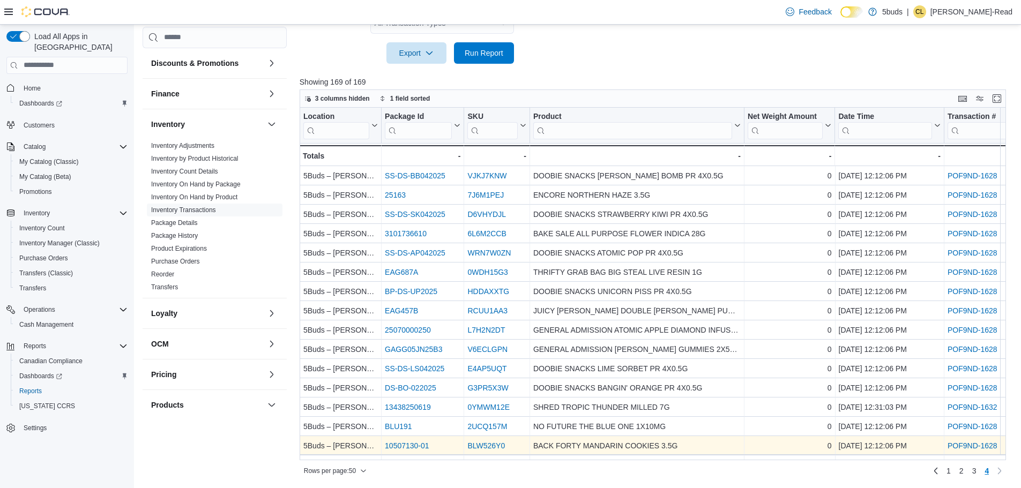
scroll to position [77, 0]
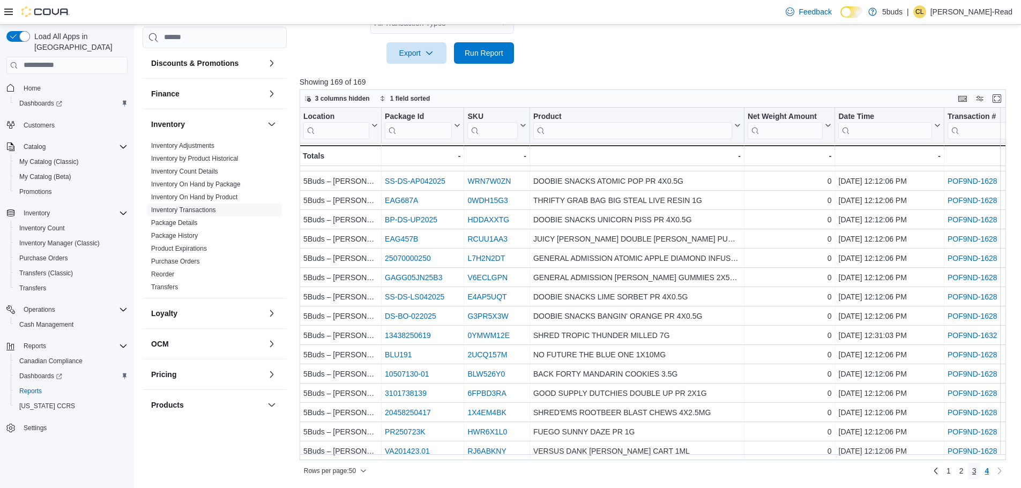
click at [981, 466] on link "3" at bounding box center [974, 471] width 13 height 17
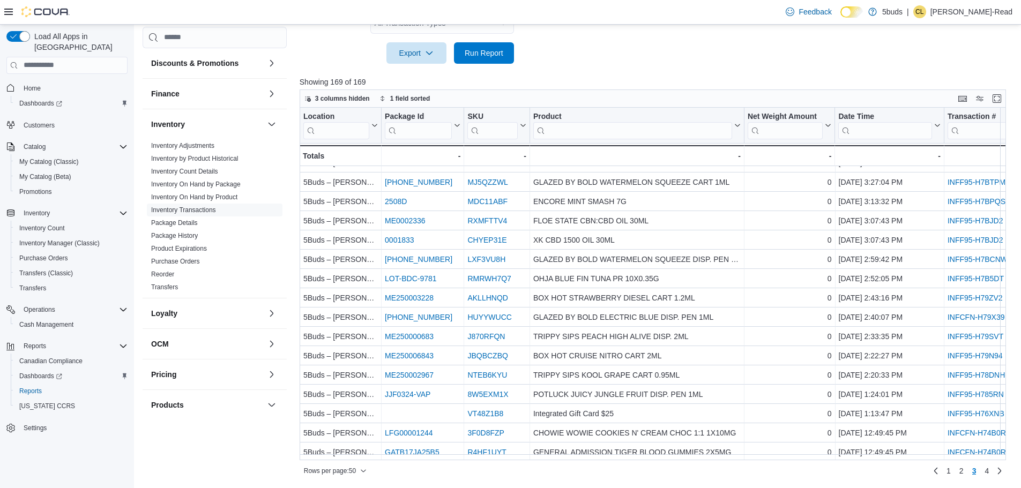
scroll to position [0, 0]
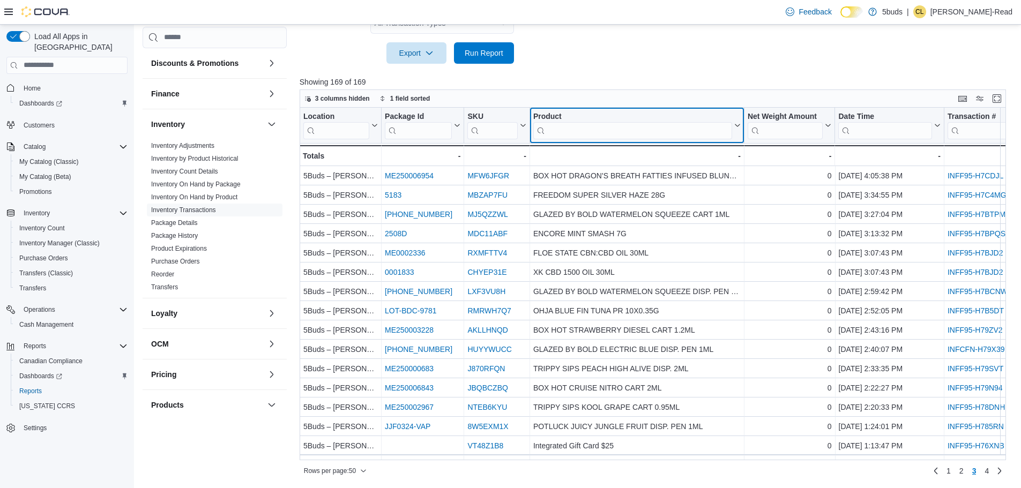
click at [585, 131] on input "search" at bounding box center [632, 130] width 199 height 17
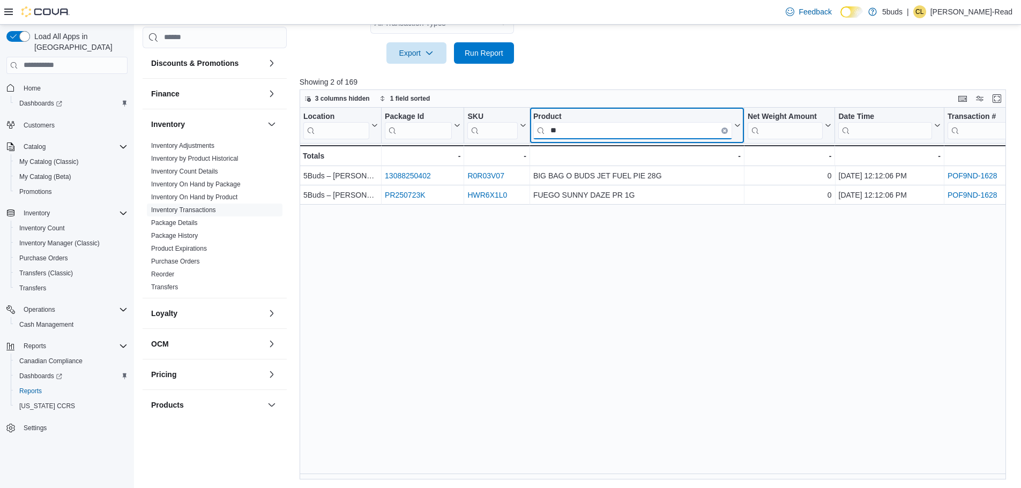
type input "*"
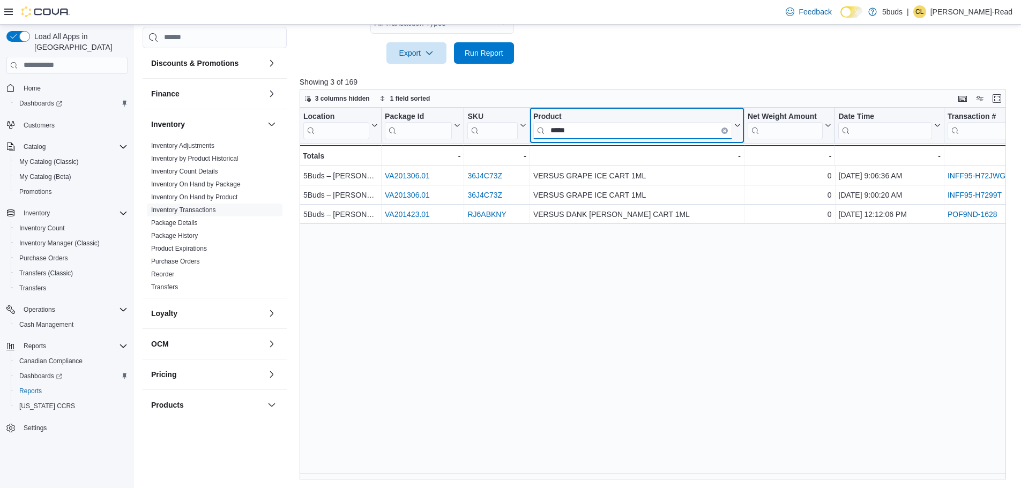
click at [628, 133] on input "*****" at bounding box center [632, 130] width 199 height 17
type input "*"
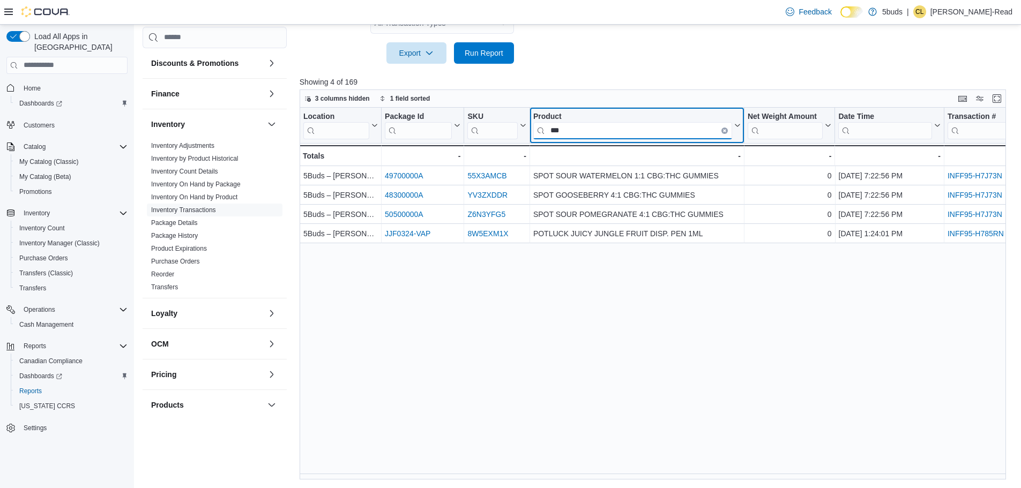
click at [665, 131] on input "***" at bounding box center [632, 130] width 199 height 17
type input "*"
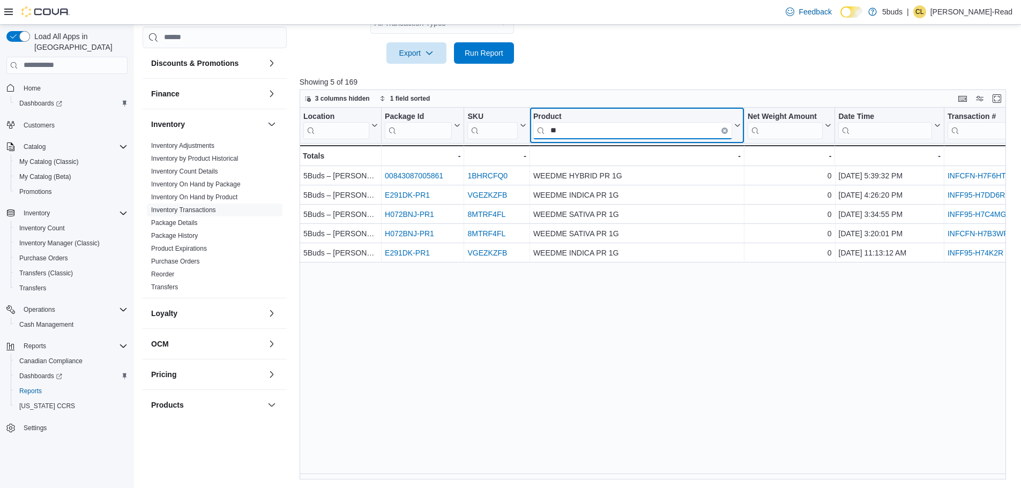
type input "*"
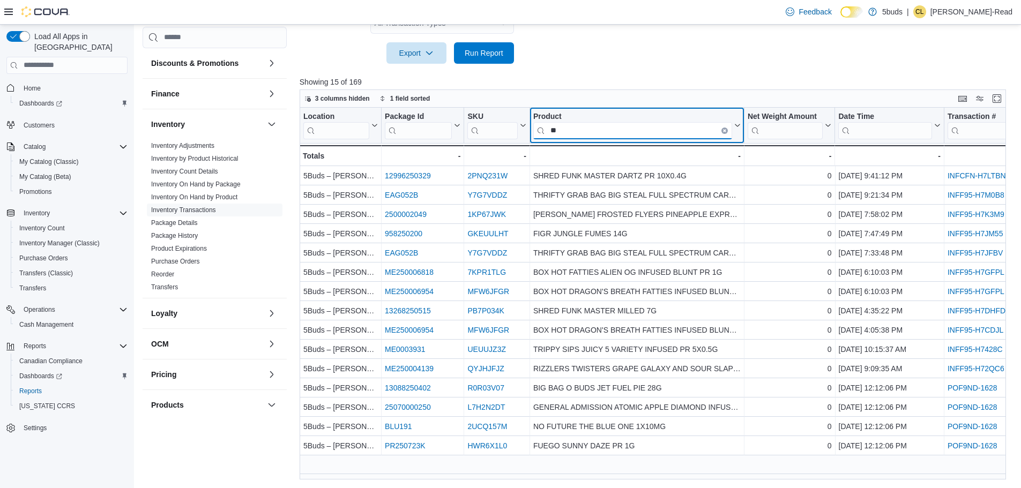
type input "*"
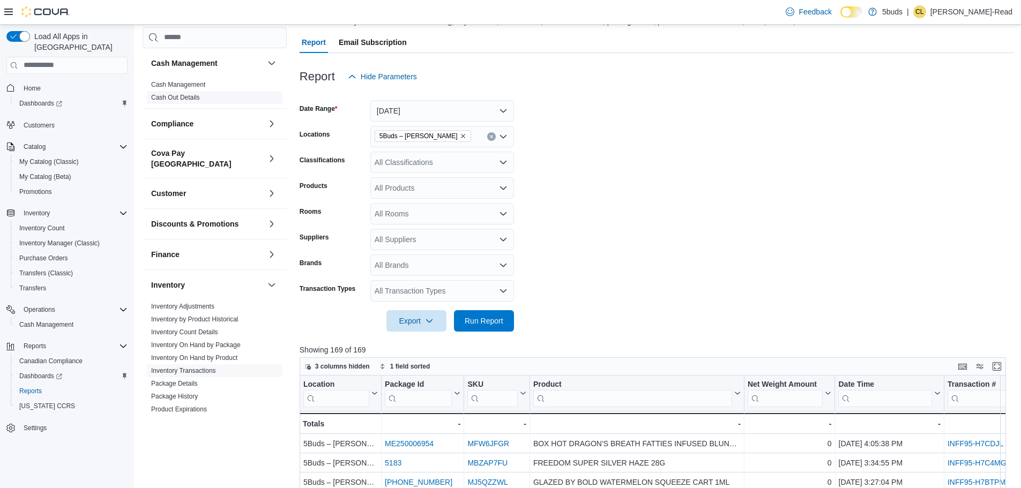
click at [184, 99] on link "Cash Out Details" at bounding box center [175, 98] width 49 height 8
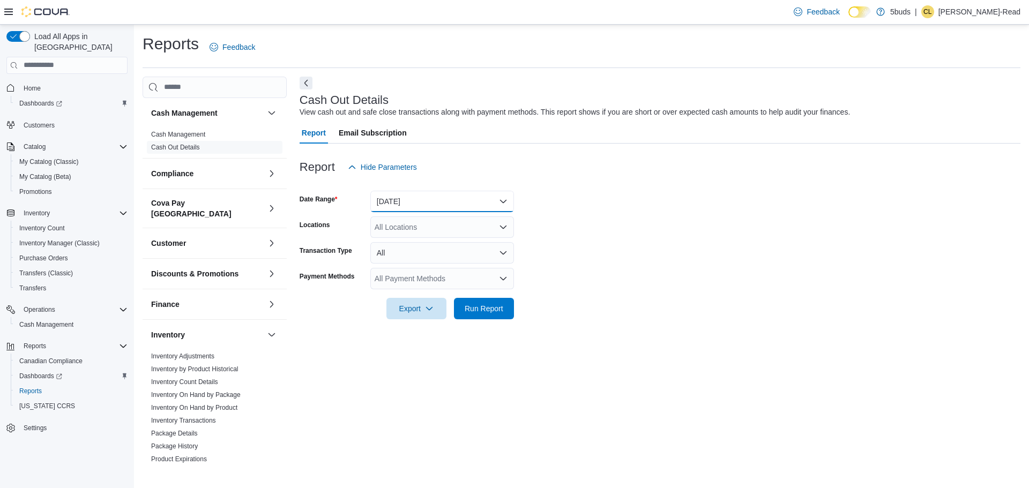
click at [440, 202] on button "[DATE]" at bounding box center [442, 201] width 144 height 21
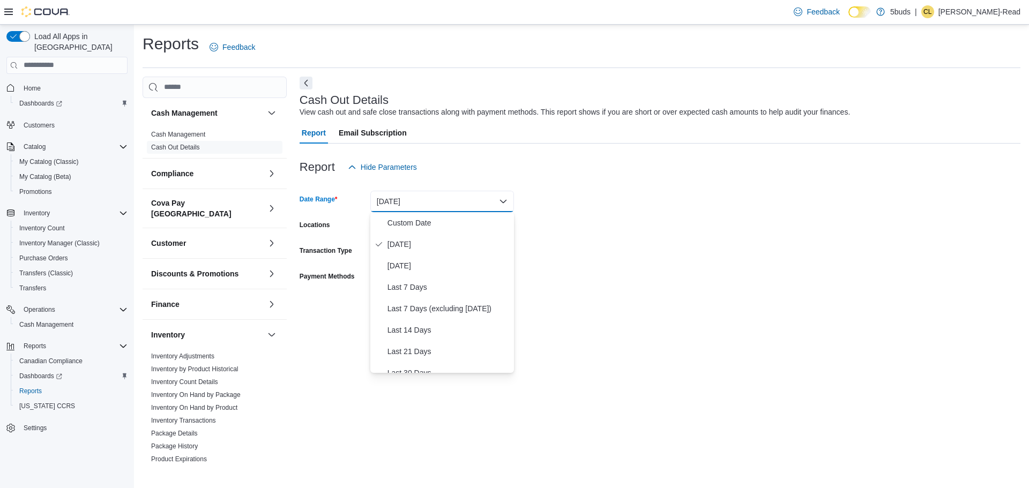
click at [440, 202] on button "[DATE]" at bounding box center [442, 201] width 144 height 21
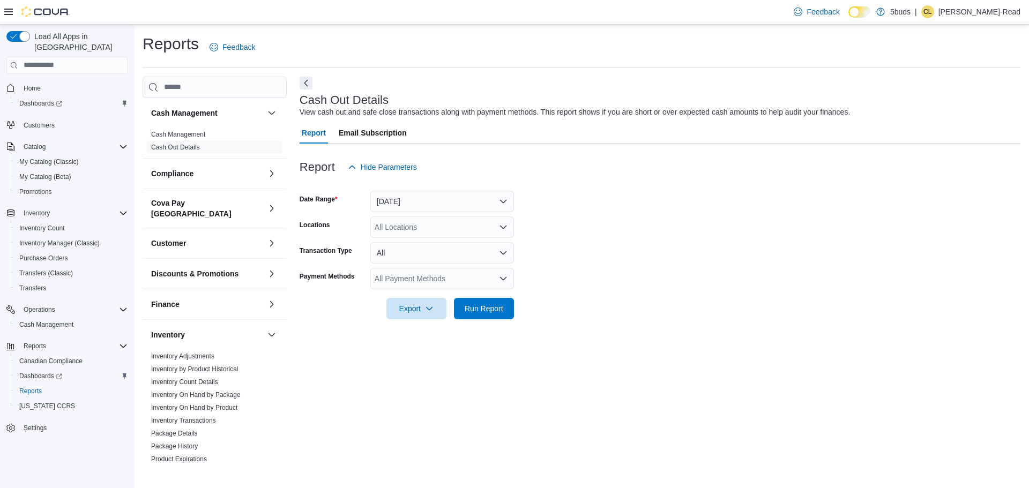
click at [440, 234] on div "All Locations" at bounding box center [442, 227] width 144 height 21
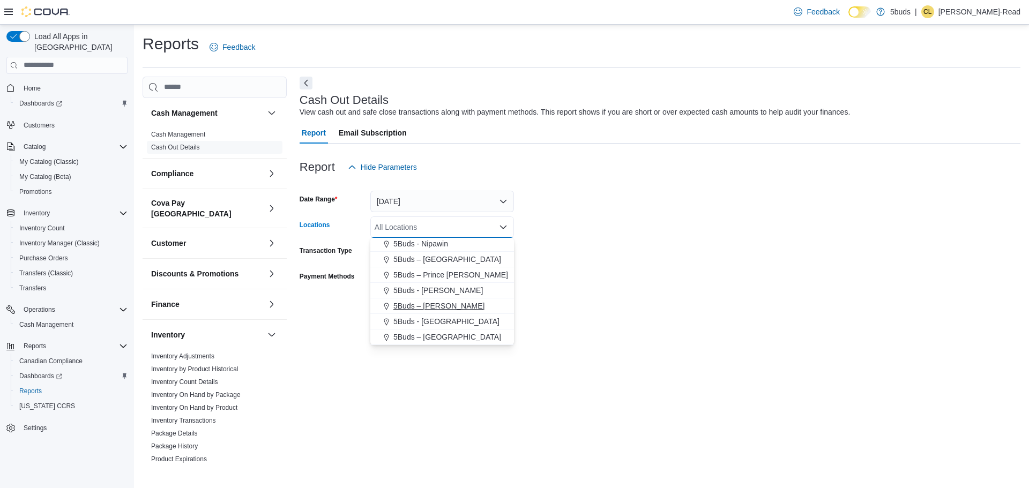
click at [438, 307] on span "5Buds – [PERSON_NAME]" at bounding box center [439, 306] width 91 height 11
click at [803, 271] on form "Date Range [DATE] Locations 5Buds – [PERSON_NAME] Combo box. Selected. 5Buds – …" at bounding box center [660, 249] width 721 height 142
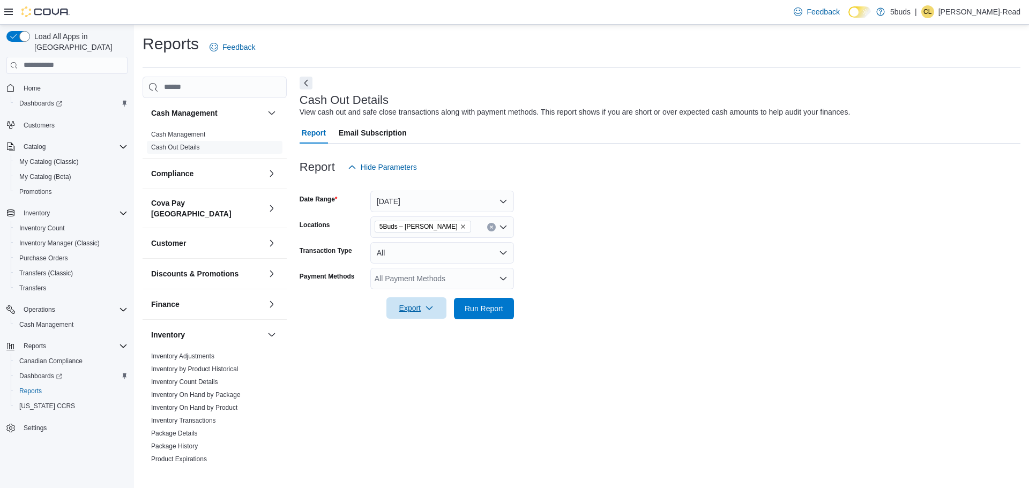
click at [421, 307] on span "Export" at bounding box center [416, 308] width 47 height 21
click at [426, 326] on span "Export to Excel" at bounding box center [418, 330] width 48 height 9
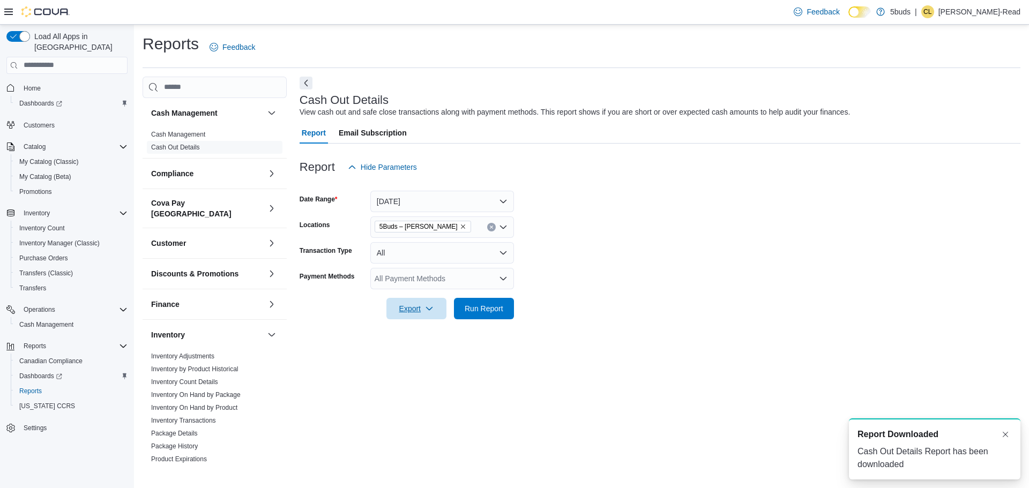
scroll to position [0, 0]
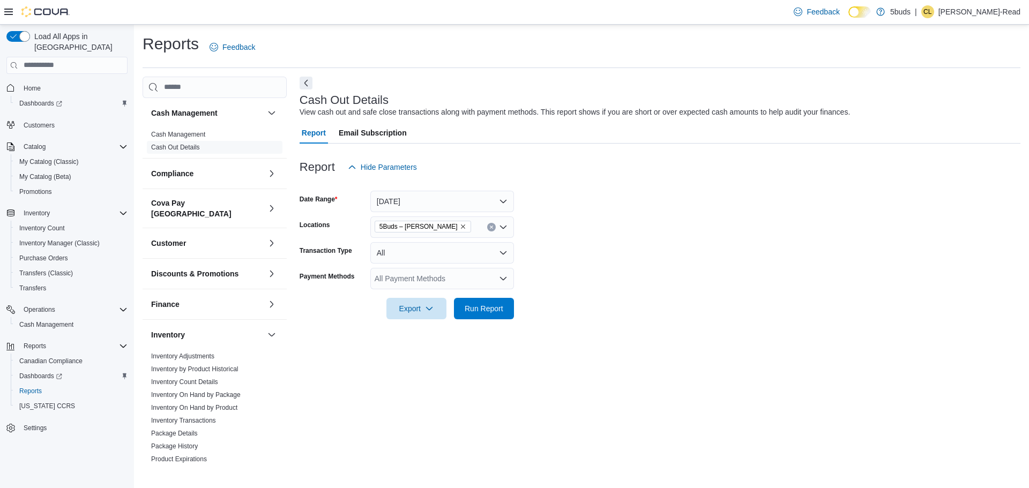
click at [812, 286] on form "Date Range [DATE] Locations 5Buds – [PERSON_NAME] Transaction Type All Payment …" at bounding box center [660, 249] width 721 height 142
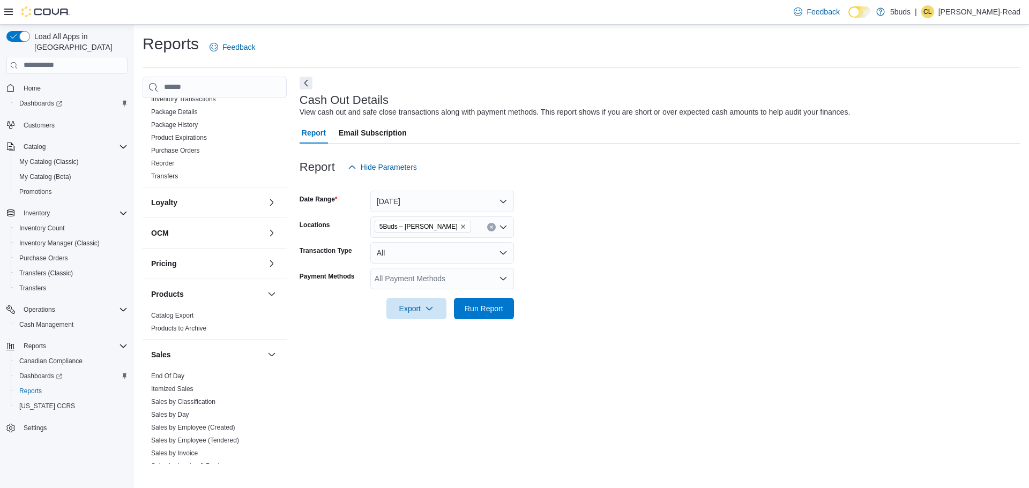
scroll to position [445, 0]
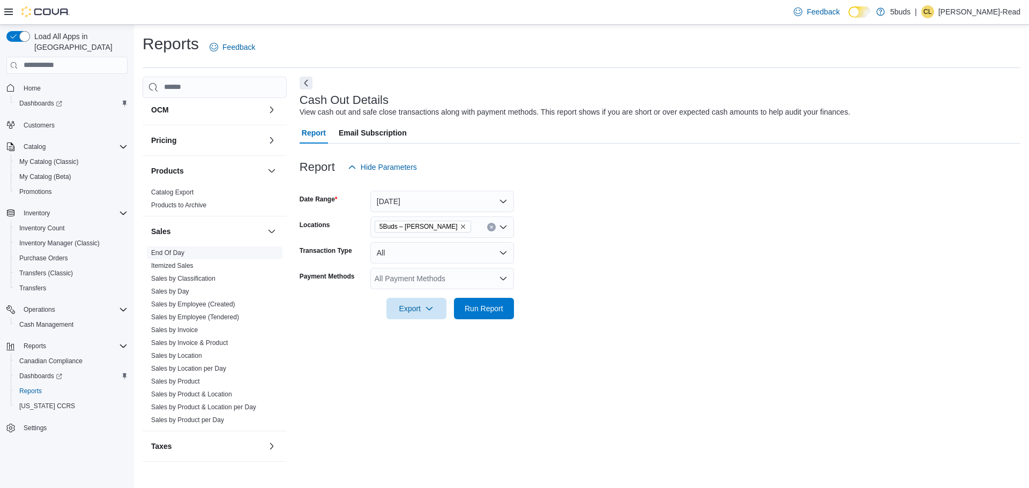
click at [170, 249] on link "End Of Day" at bounding box center [167, 253] width 33 height 8
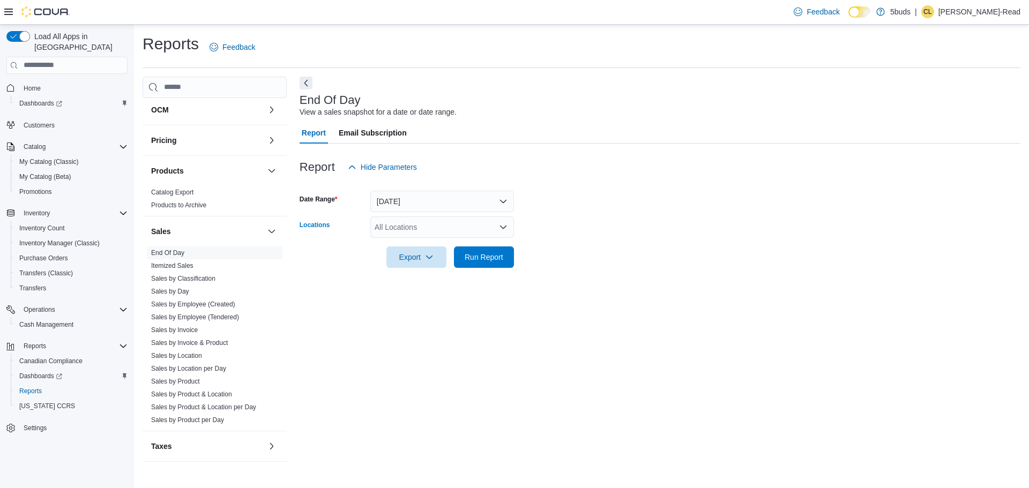
click at [484, 230] on div "All Locations" at bounding box center [442, 227] width 144 height 21
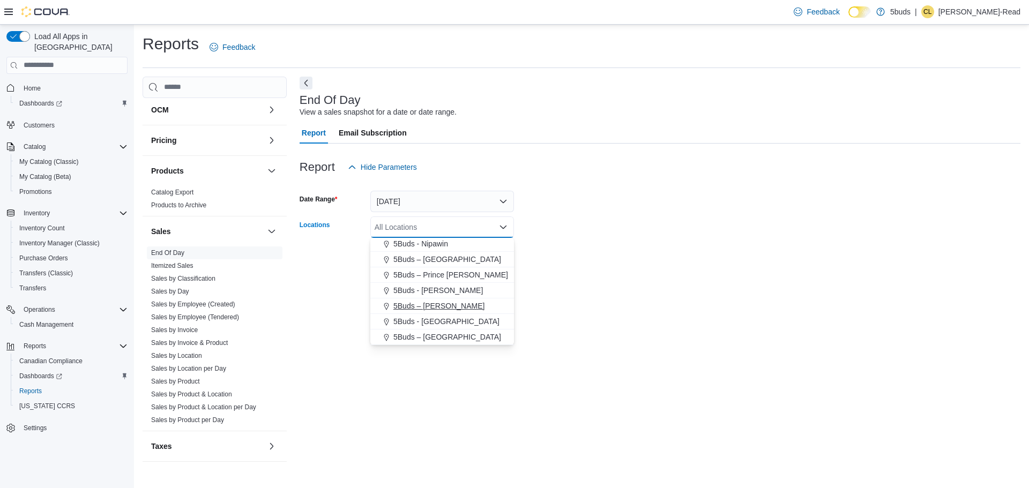
click at [432, 305] on span "5Buds – [PERSON_NAME]" at bounding box center [439, 306] width 91 height 11
click at [815, 307] on div "End Of Day View a sales snapshot for a date or date range. Report Email Subscri…" at bounding box center [660, 271] width 721 height 388
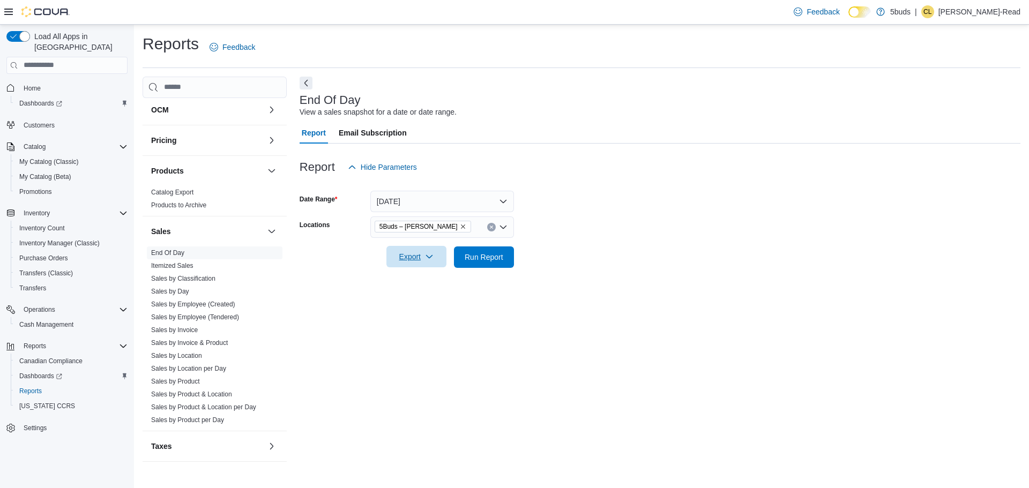
click at [413, 251] on span "Export" at bounding box center [416, 256] width 47 height 21
click at [426, 275] on span "Export to Excel" at bounding box center [418, 279] width 48 height 9
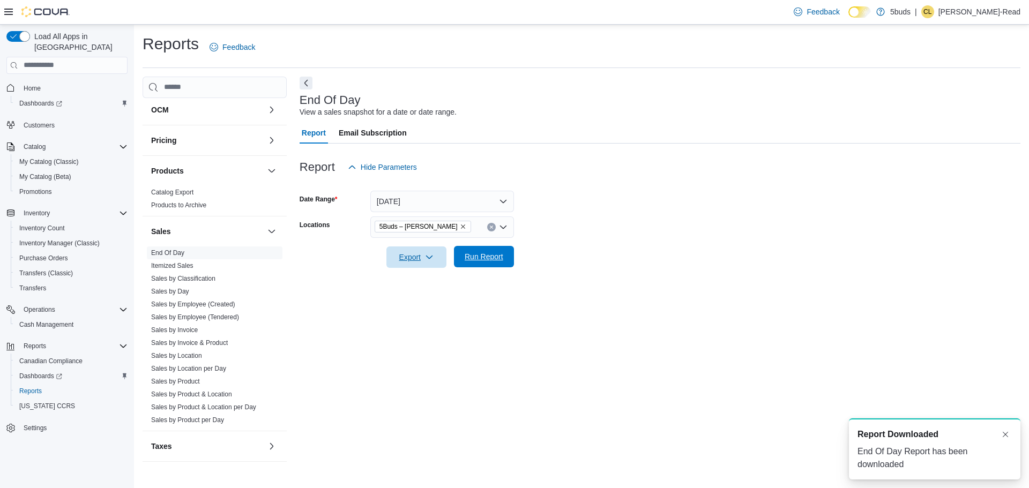
scroll to position [0, 0]
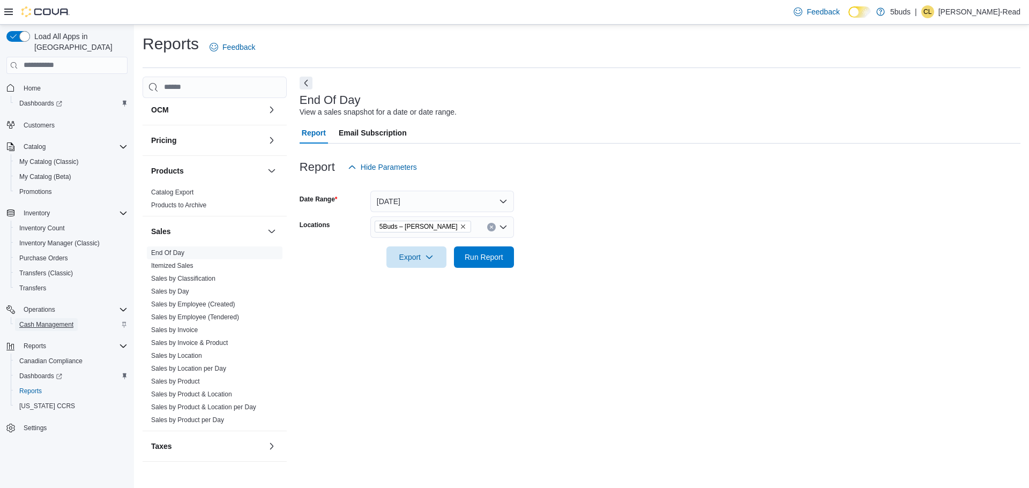
click at [55, 321] on span "Cash Management" at bounding box center [46, 325] width 54 height 9
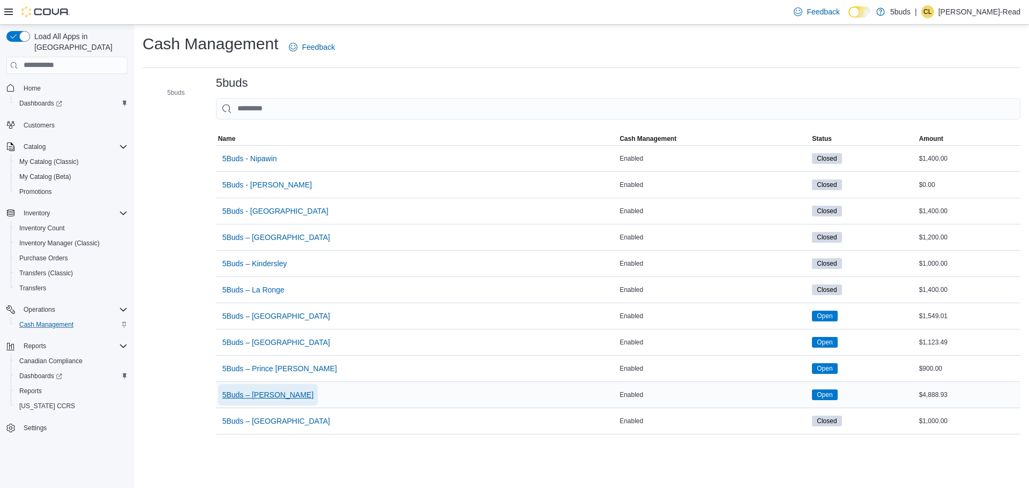
click at [275, 394] on span "5Buds – [PERSON_NAME]" at bounding box center [267, 395] width 91 height 11
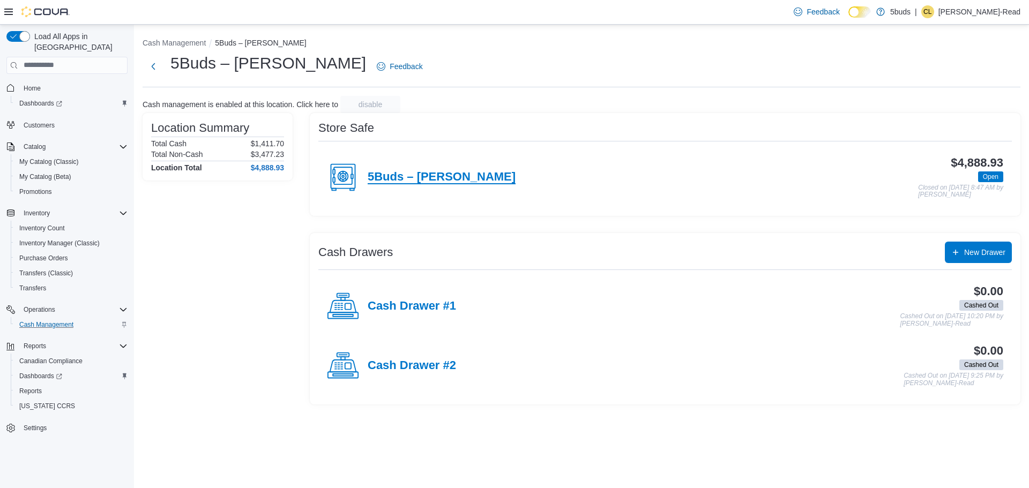
click at [396, 174] on h4 "5Buds – [PERSON_NAME]" at bounding box center [442, 177] width 148 height 14
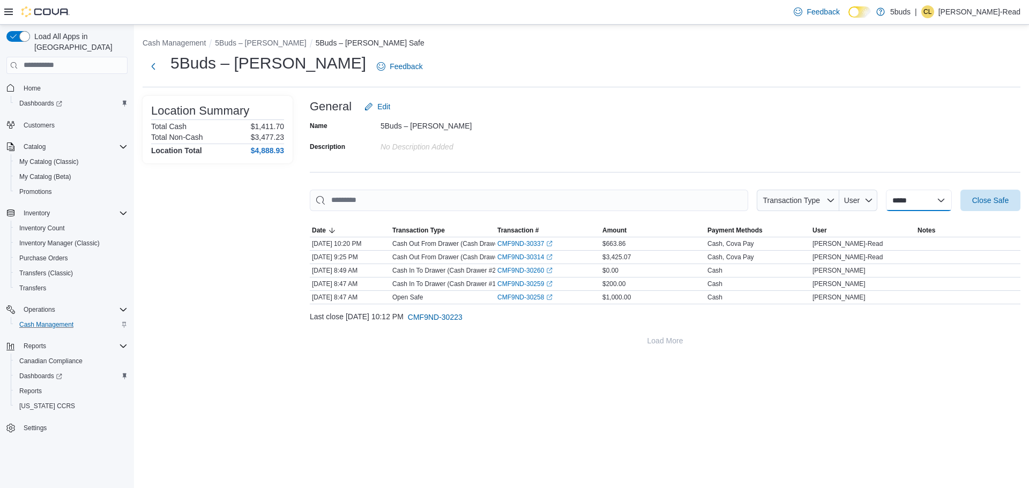
click at [927, 202] on select "**********" at bounding box center [919, 200] width 66 height 21
select select "**********"
click at [886, 190] on select "**********" at bounding box center [919, 200] width 66 height 21
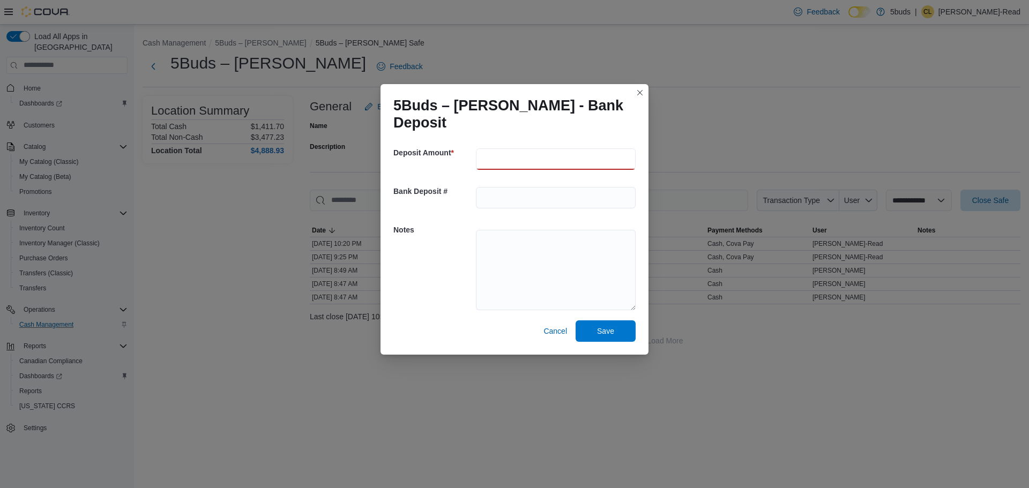
click at [527, 149] on input "number" at bounding box center [556, 159] width 160 height 21
type input "******"
click at [605, 325] on span "Save" at bounding box center [605, 330] width 17 height 11
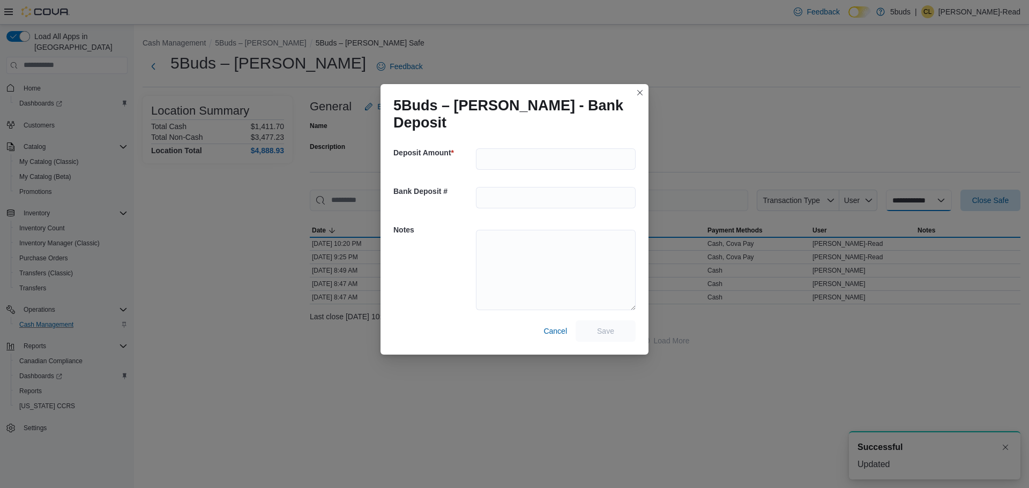
select select
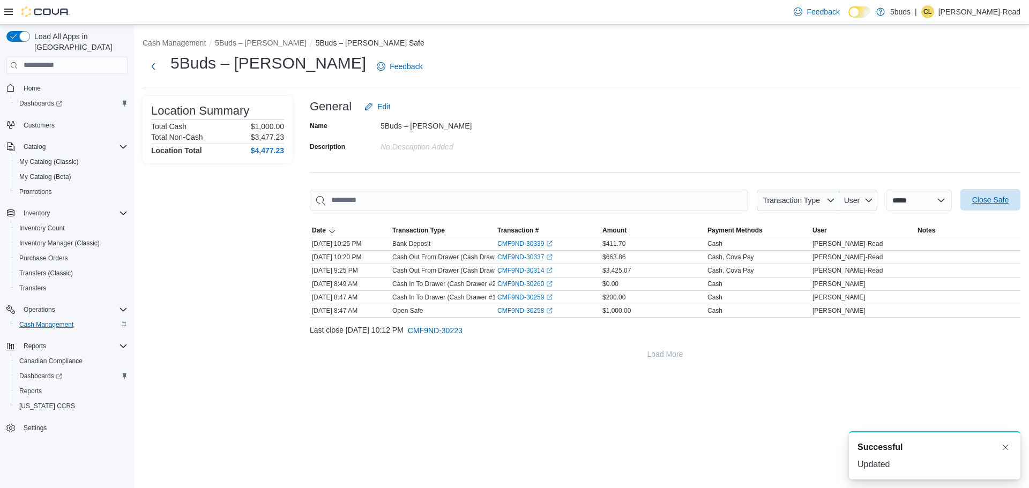
click at [1002, 198] on span "Close Safe" at bounding box center [991, 200] width 36 height 11
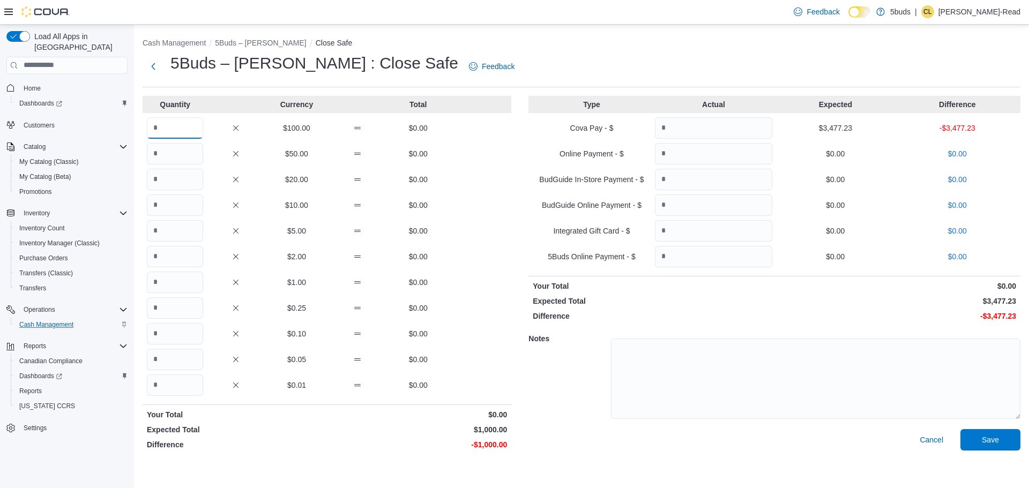
click at [175, 133] on input "Quantity" at bounding box center [175, 127] width 56 height 21
type input "*"
type input "**"
type input "*"
type input "**"
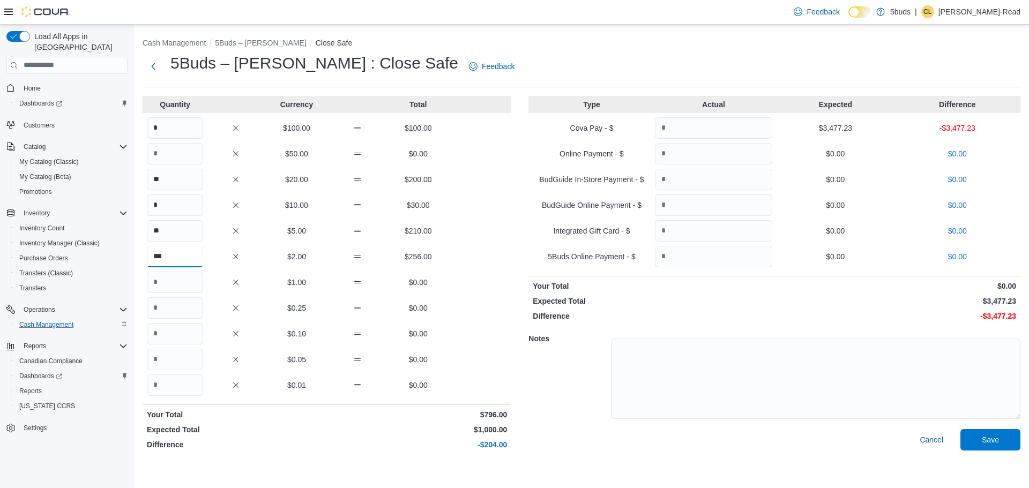
type input "***"
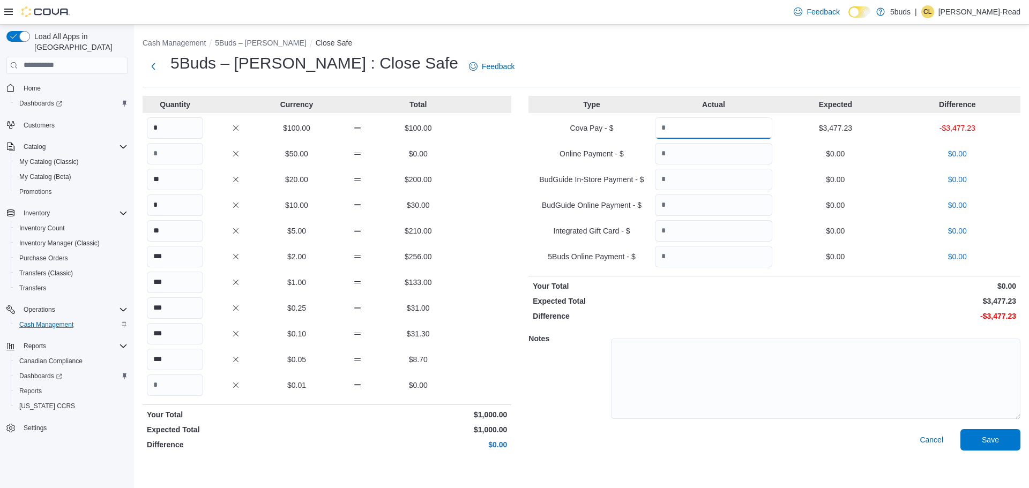
click at [692, 126] on input "Quantity" at bounding box center [713, 127] width 117 height 21
click at [717, 127] on input "Quantity" at bounding box center [713, 127] width 117 height 21
type input "*******"
click at [996, 440] on span "Save" at bounding box center [990, 439] width 17 height 11
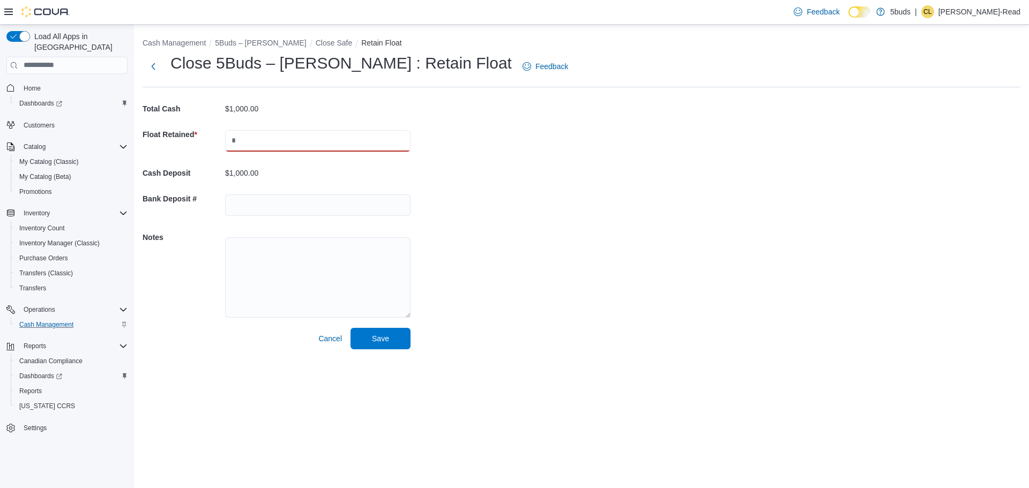
click at [298, 139] on input "text" at bounding box center [318, 140] width 186 height 21
type input "****"
drag, startPoint x: 326, startPoint y: 327, endPoint x: 327, endPoint y: 315, distance: 11.3
click at [326, 327] on div "Notes" at bounding box center [277, 276] width 268 height 103
click at [325, 276] on textarea at bounding box center [318, 278] width 186 height 80
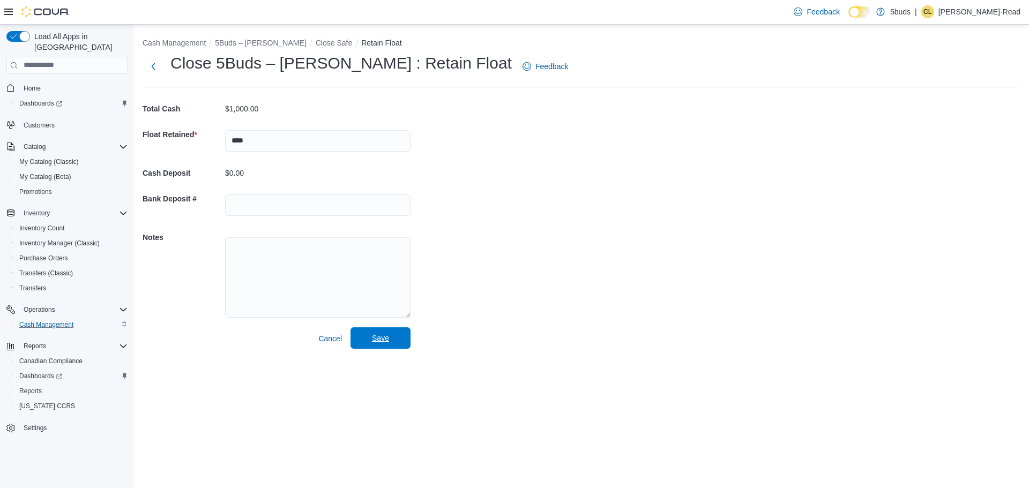
click at [392, 336] on span "Save" at bounding box center [380, 338] width 47 height 21
